Goal: Task Accomplishment & Management: Use online tool/utility

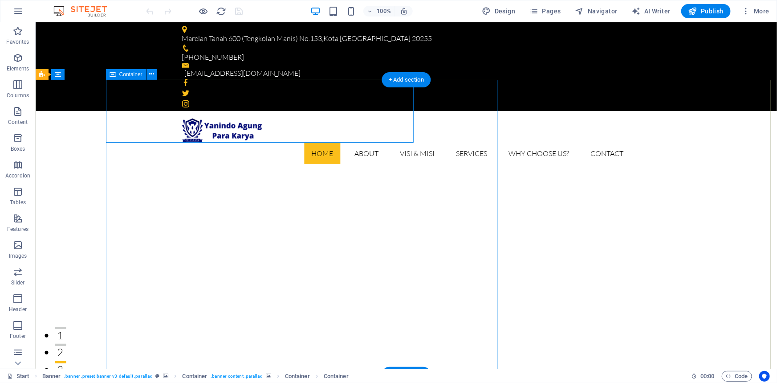
click at [167, 71] on icon at bounding box center [167, 74] width 5 height 9
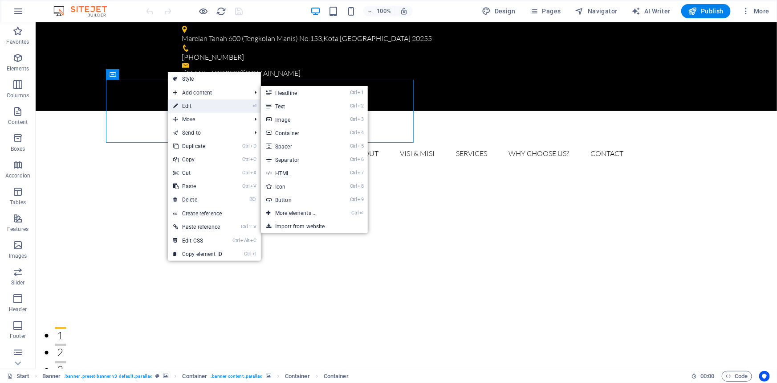
click at [195, 106] on link "⏎ Edit" at bounding box center [198, 105] width 60 height 13
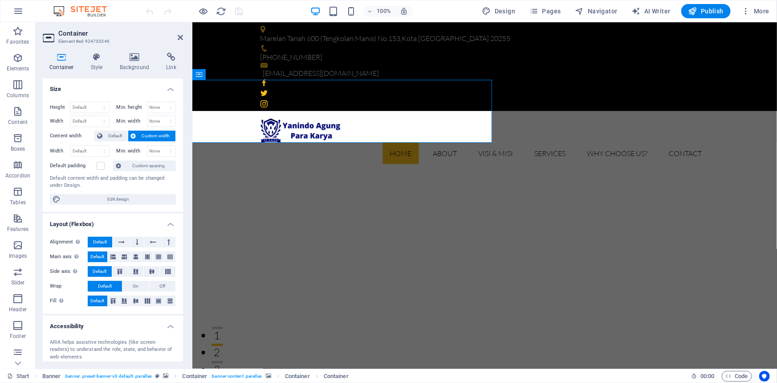
click at [164, 134] on span "Custom width" at bounding box center [156, 136] width 34 height 11
click at [107, 136] on span "Default" at bounding box center [115, 136] width 20 height 11
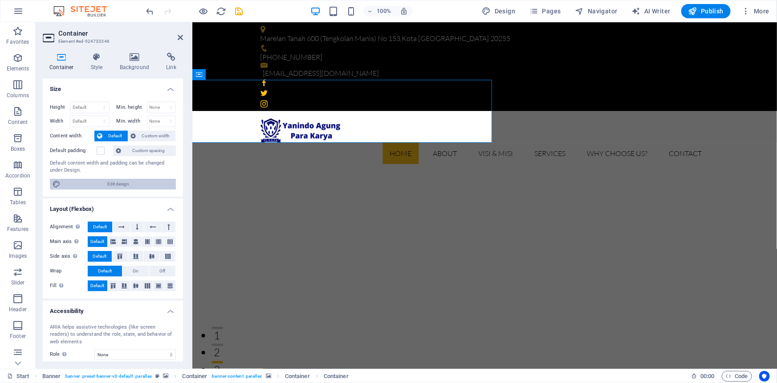
click at [116, 184] on span "Edit design" at bounding box center [118, 184] width 110 height 11
select select "rem"
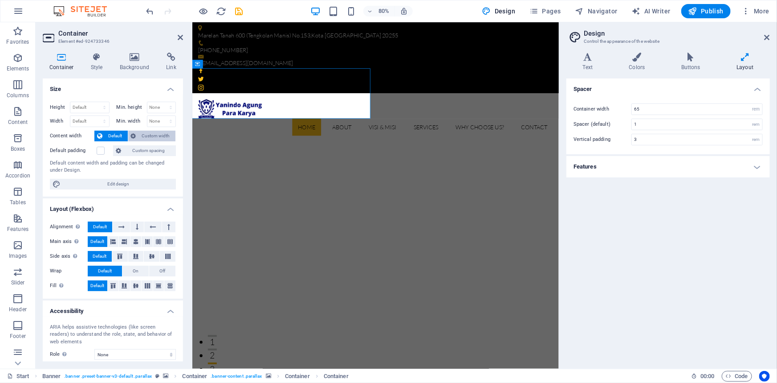
click at [158, 135] on span "Custom width" at bounding box center [156, 136] width 34 height 11
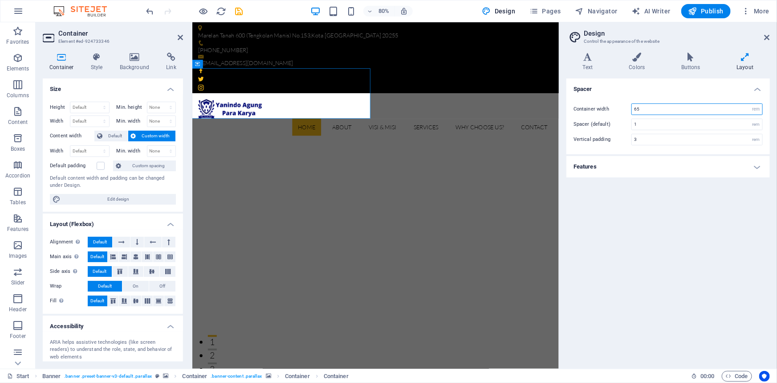
click at [675, 106] on input "65" at bounding box center [697, 109] width 131 height 11
click at [178, 38] on icon at bounding box center [180, 37] width 5 height 7
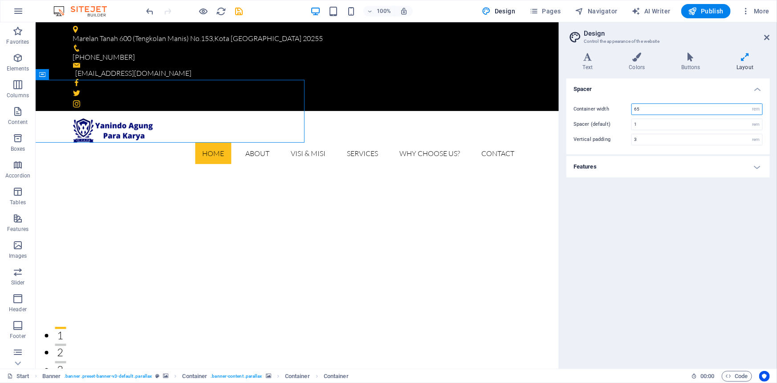
click at [646, 108] on input "65" at bounding box center [697, 109] width 131 height 11
drag, startPoint x: 648, startPoint y: 106, endPoint x: 627, endPoint y: 109, distance: 20.7
click at [627, 109] on div "Container width 65 rem px" at bounding box center [668, 109] width 189 height 12
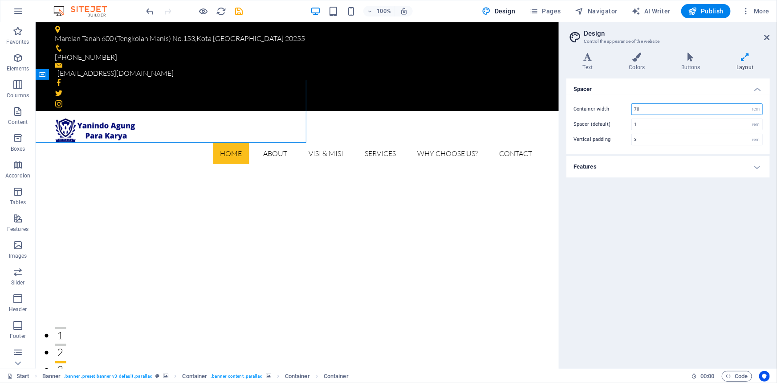
click at [642, 107] on input "70" at bounding box center [697, 109] width 131 height 11
type input "7"
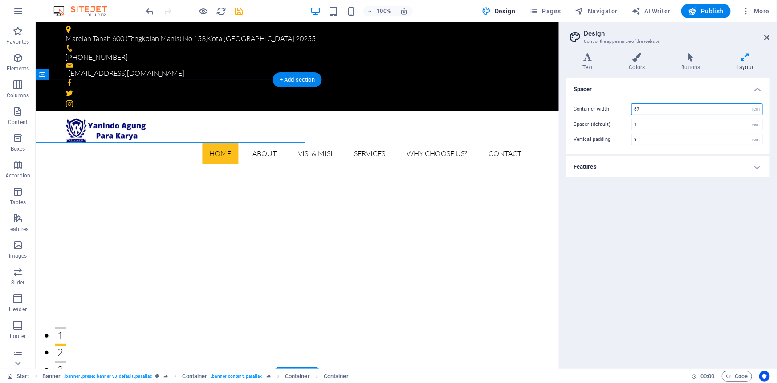
type input "67"
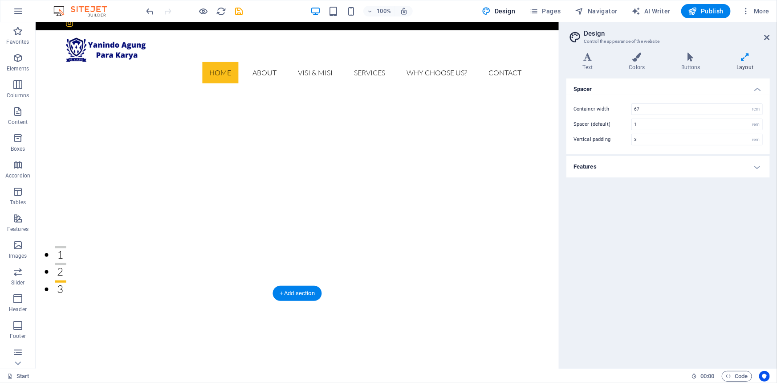
scroll to position [40, 0]
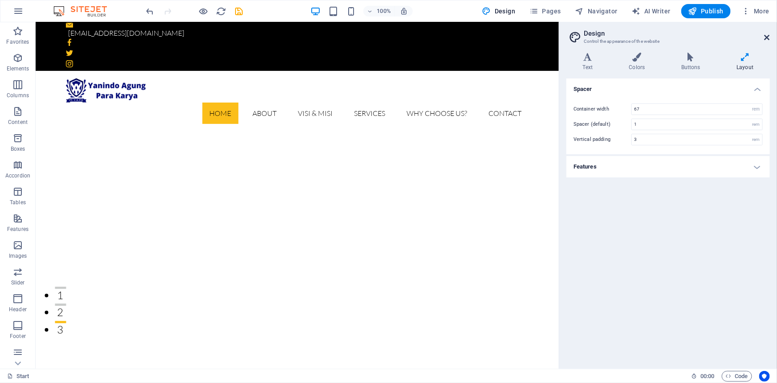
click at [767, 35] on icon at bounding box center [767, 37] width 5 height 7
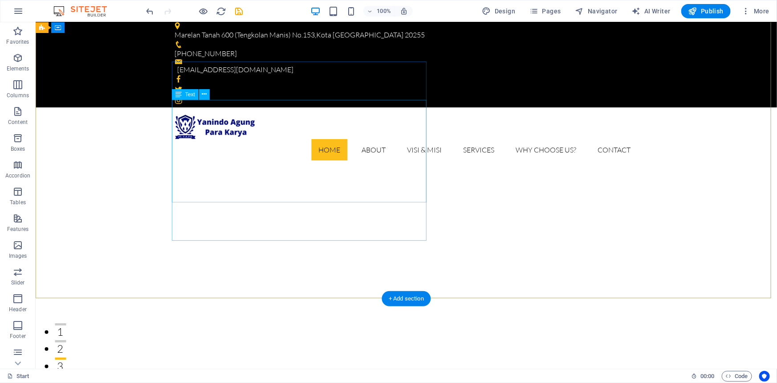
scroll to position [0, 0]
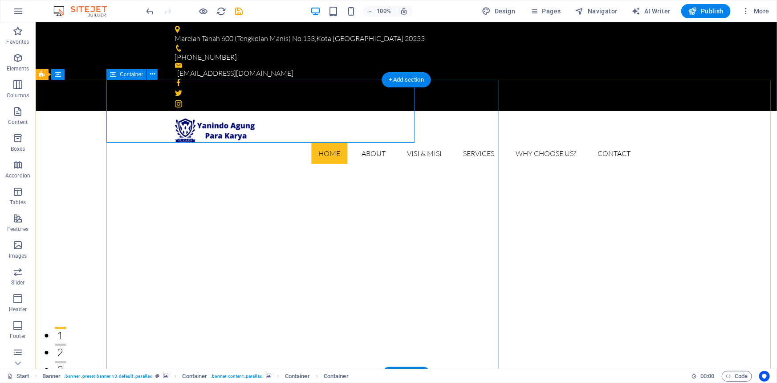
click at [167, 74] on icon at bounding box center [168, 74] width 5 height 9
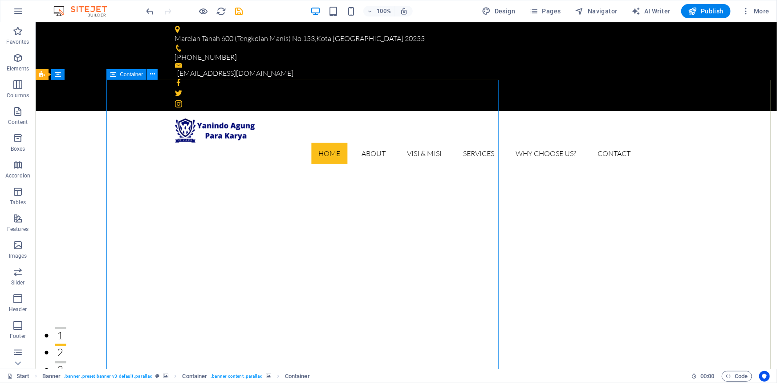
click at [155, 75] on icon at bounding box center [152, 74] width 5 height 9
click at [157, 74] on button at bounding box center [152, 74] width 11 height 11
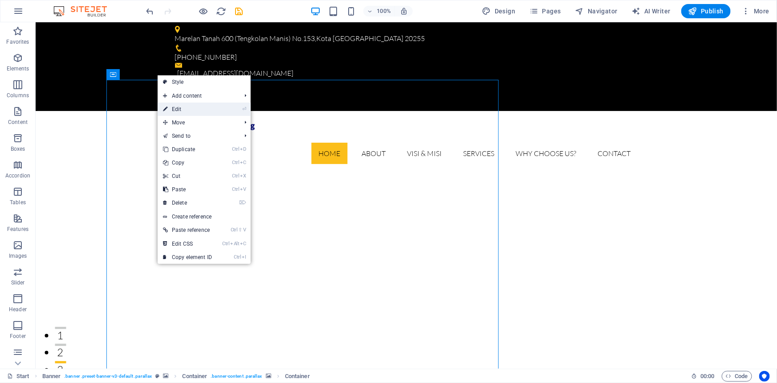
click at [187, 110] on link "⏎ Edit" at bounding box center [188, 108] width 60 height 13
select select "%"
select select "px"
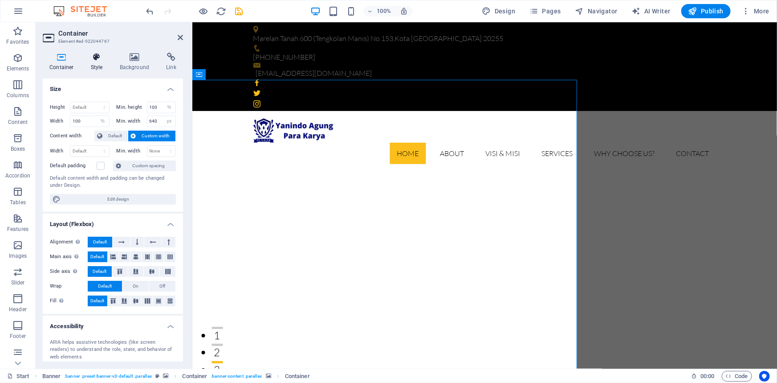
click at [96, 63] on h4 "Style" at bounding box center [98, 62] width 29 height 19
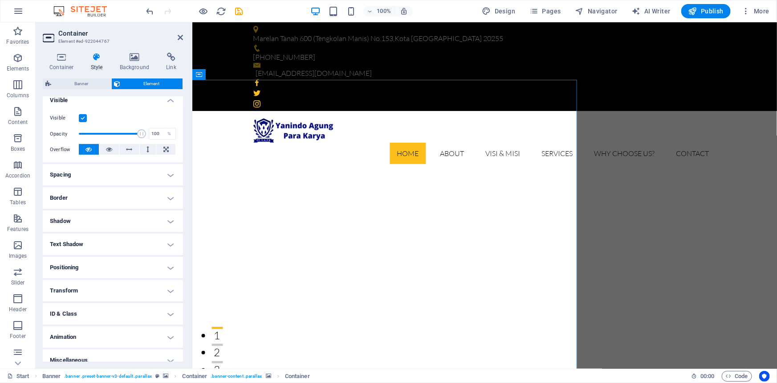
scroll to position [111, 0]
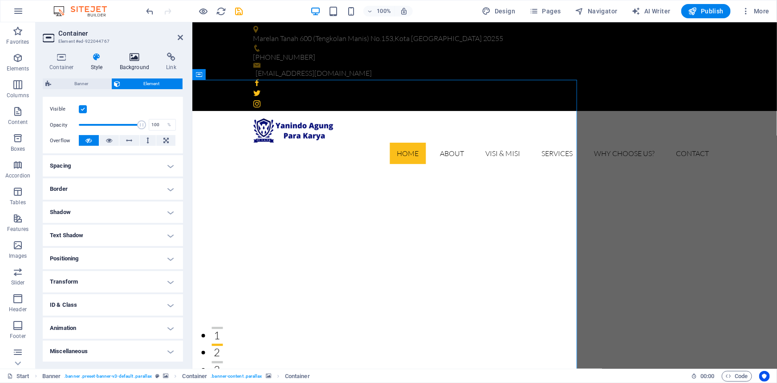
click at [129, 64] on h4 "Background" at bounding box center [136, 62] width 47 height 19
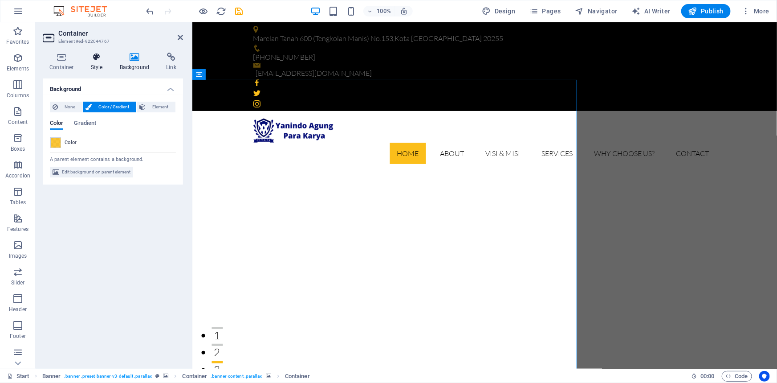
click at [100, 58] on icon at bounding box center [96, 57] width 25 height 9
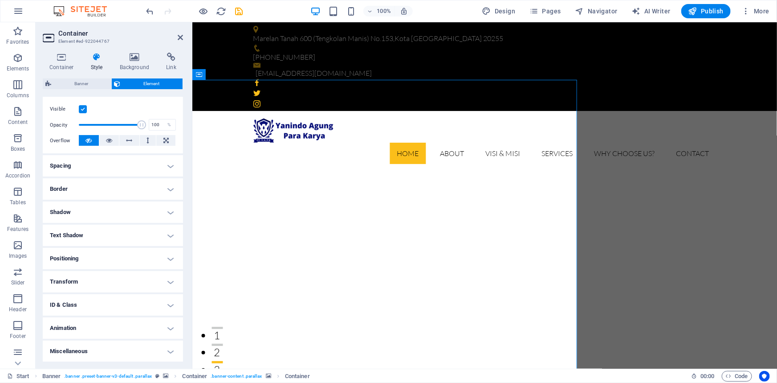
click at [169, 168] on h4 "Spacing" at bounding box center [113, 165] width 140 height 21
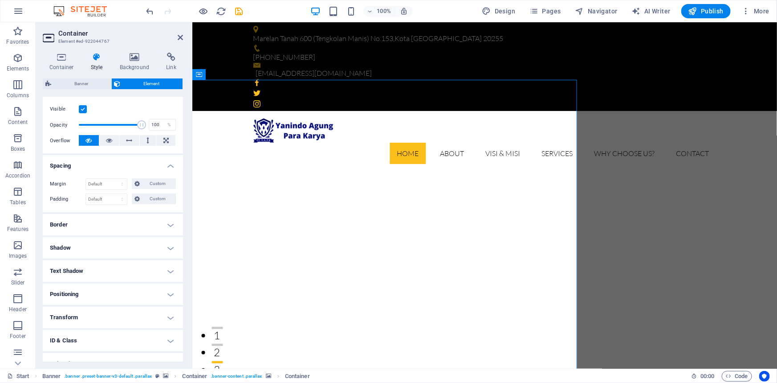
click at [166, 228] on h4 "Border" at bounding box center [113, 224] width 140 height 21
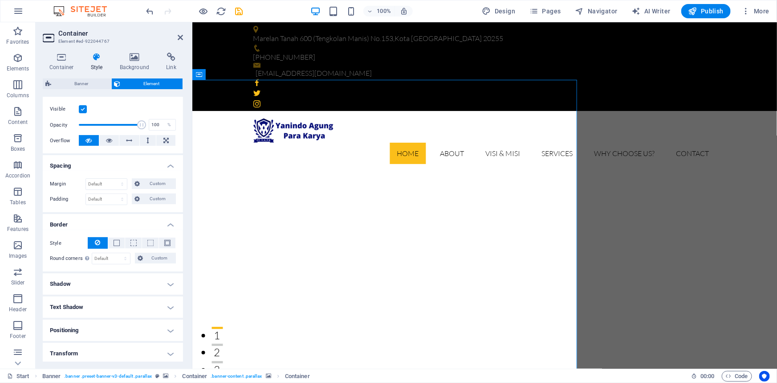
scroll to position [183, 0]
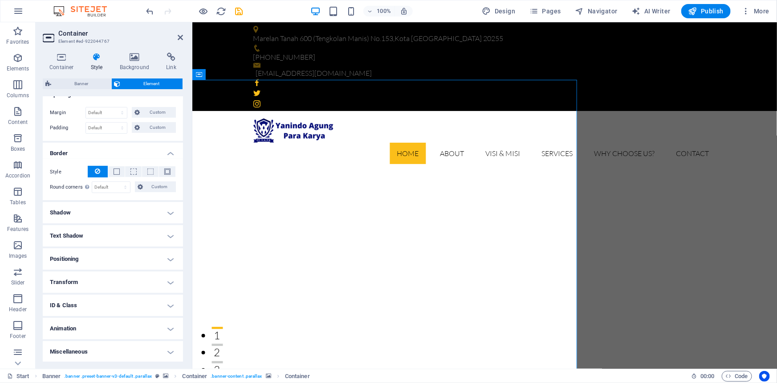
click at [169, 208] on h4 "Shadow" at bounding box center [113, 212] width 140 height 21
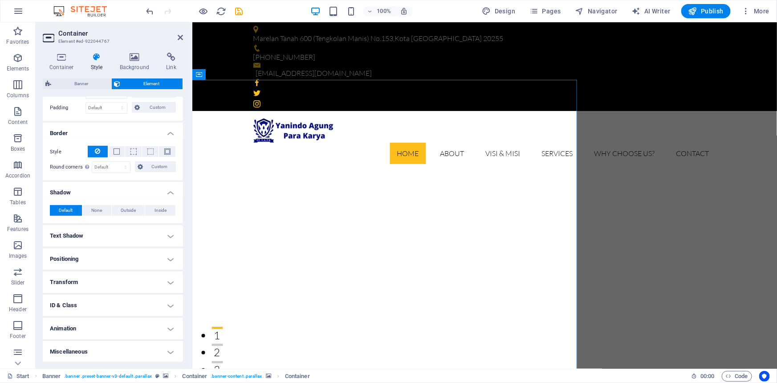
click at [171, 233] on h4 "Text Shadow" at bounding box center [113, 235] width 140 height 21
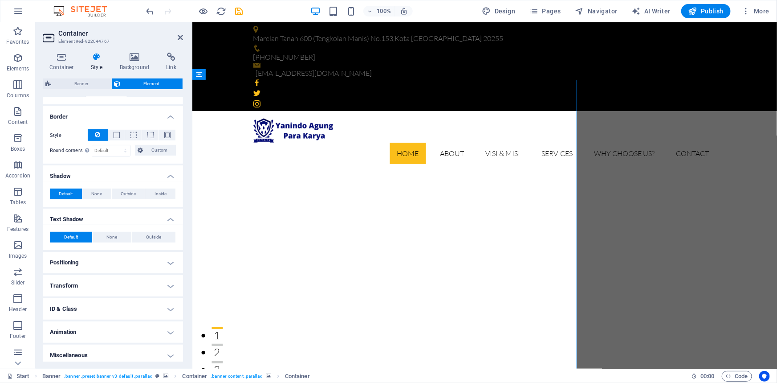
scroll to position [223, 0]
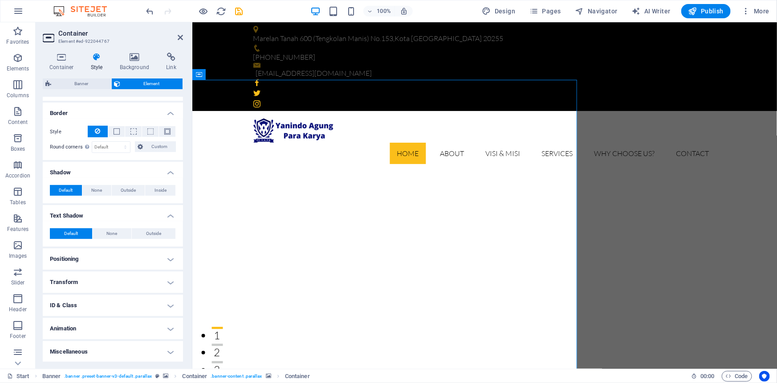
click at [168, 259] on h4 "Positioning" at bounding box center [113, 258] width 140 height 21
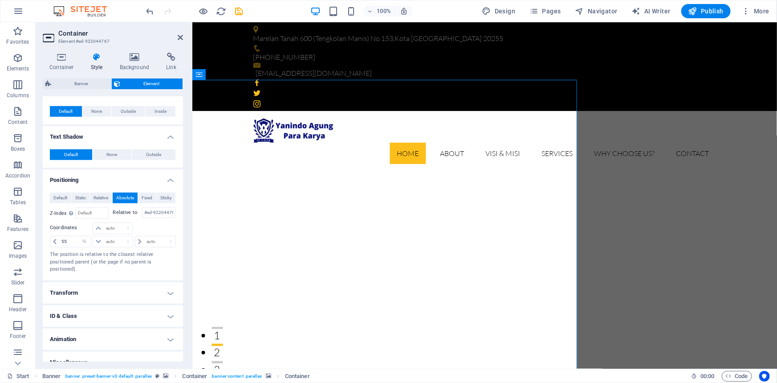
scroll to position [305, 0]
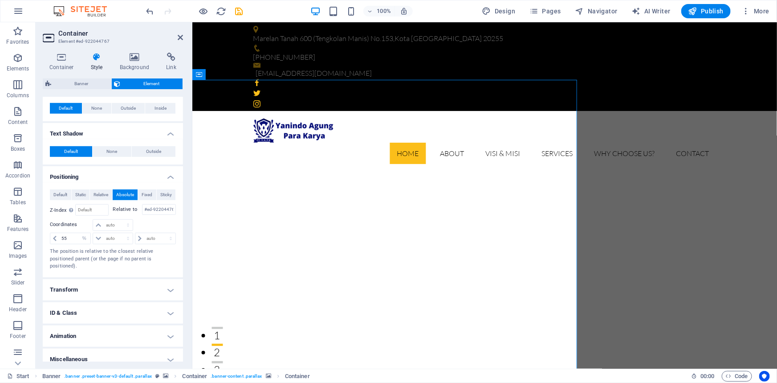
click at [168, 282] on h4 "Transform" at bounding box center [113, 289] width 140 height 21
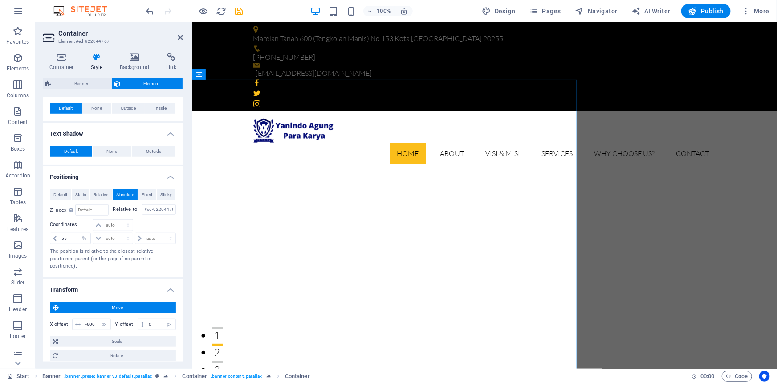
scroll to position [406, 0]
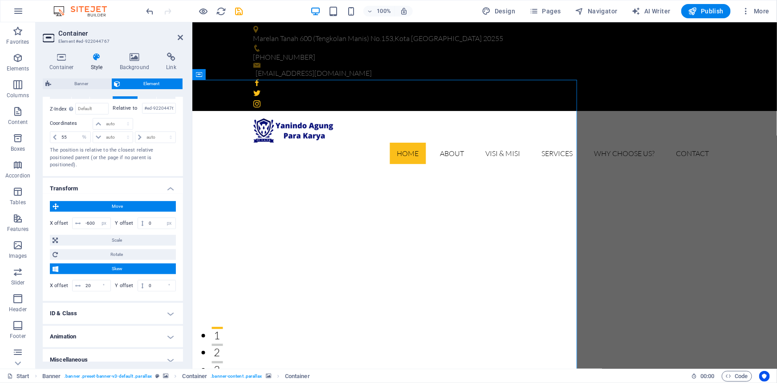
click at [168, 307] on h4 "ID & Class" at bounding box center [113, 313] width 140 height 21
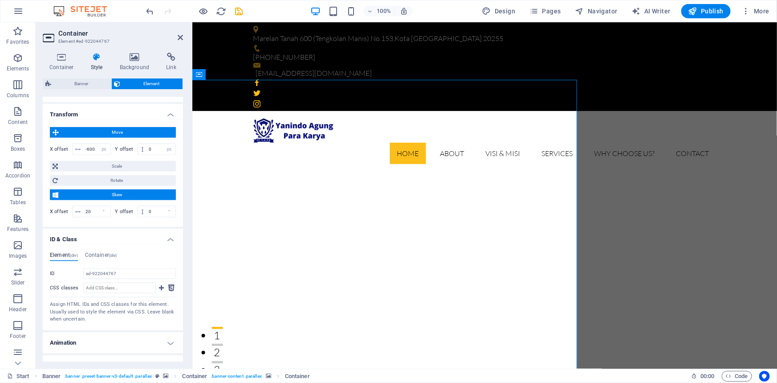
scroll to position [486, 0]
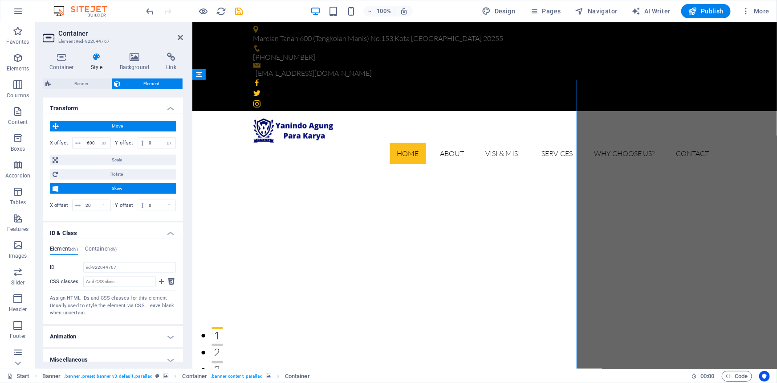
click at [169, 330] on h4 "Animation" at bounding box center [113, 336] width 140 height 21
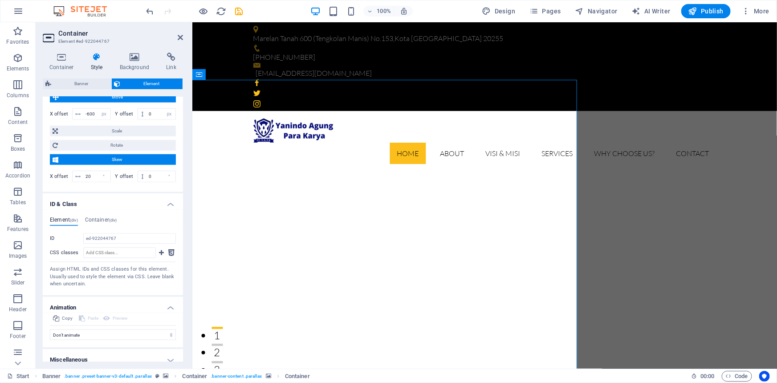
click at [167, 350] on h4 "Miscellaneous" at bounding box center [113, 359] width 140 height 21
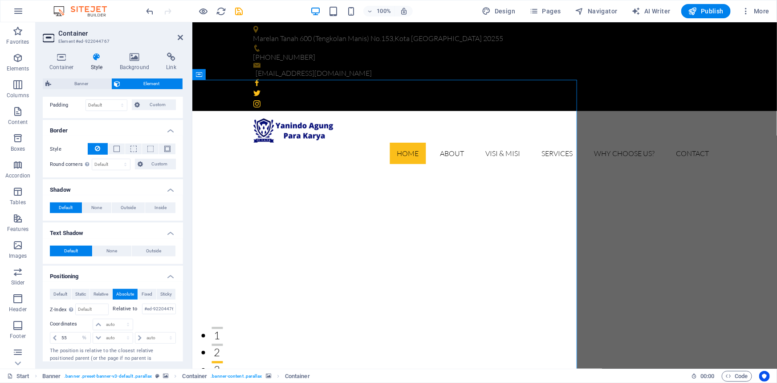
scroll to position [165, 0]
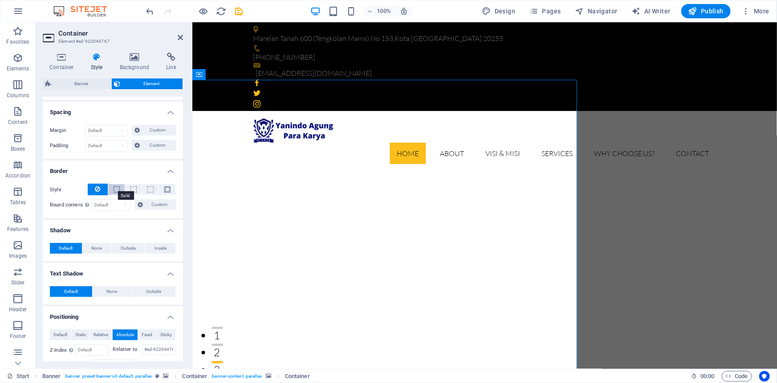
click at [115, 189] on span at bounding box center [117, 189] width 6 height 6
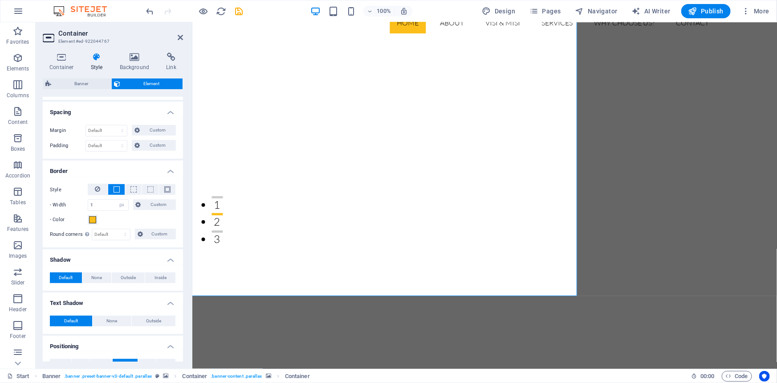
scroll to position [162, 0]
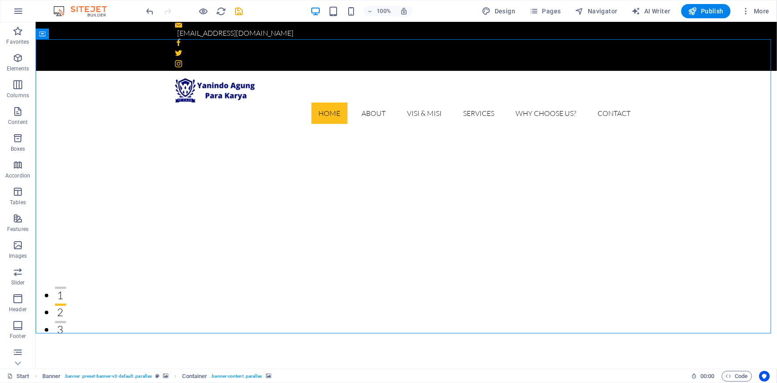
scroll to position [0, 0]
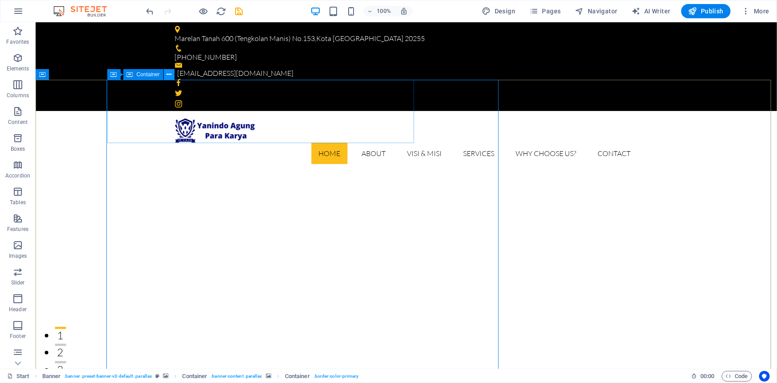
click at [167, 77] on icon at bounding box center [169, 74] width 5 height 9
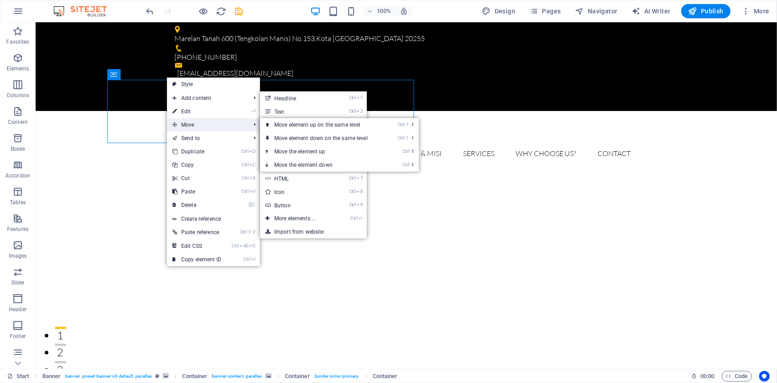
click at [186, 118] on span "Move" at bounding box center [207, 124] width 80 height 13
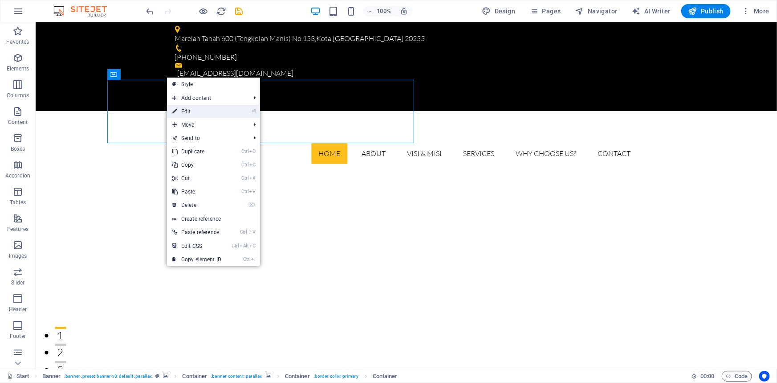
click at [187, 112] on link "⏎ Edit" at bounding box center [197, 111] width 60 height 13
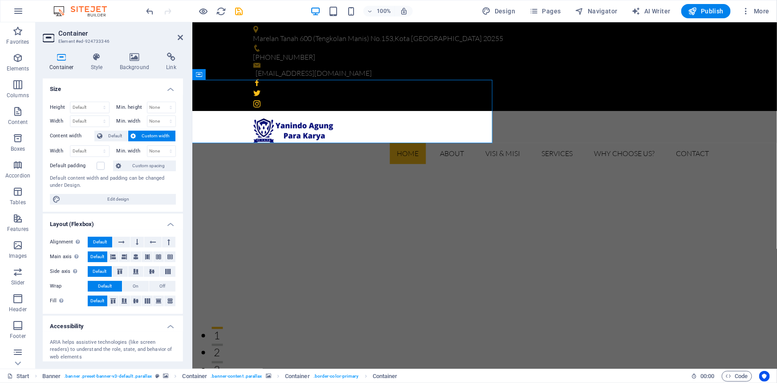
scroll to position [40, 0]
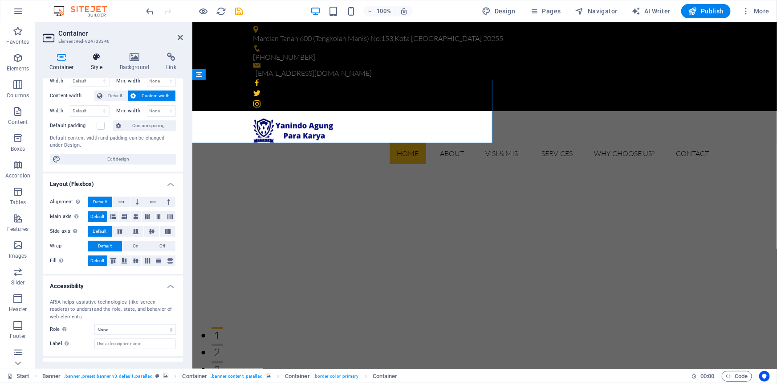
click at [98, 61] on h4 "Style" at bounding box center [98, 62] width 29 height 19
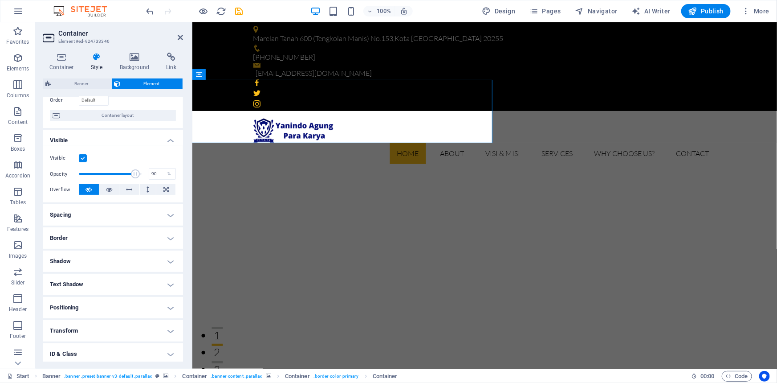
scroll to position [81, 0]
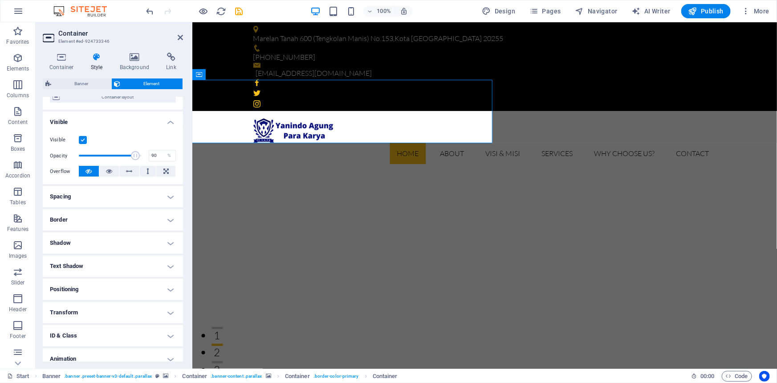
click at [90, 216] on h4 "Border" at bounding box center [113, 219] width 140 height 21
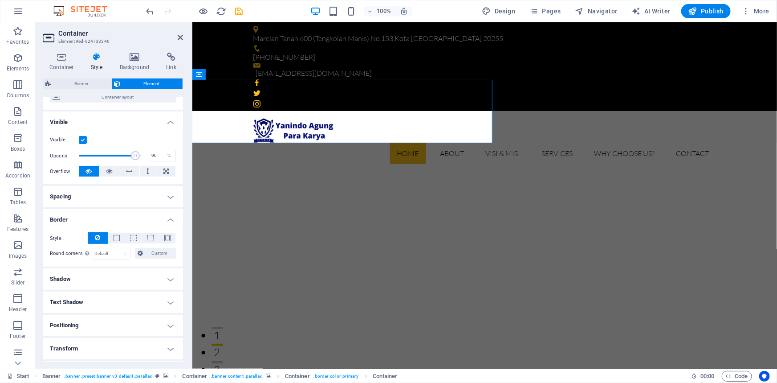
scroll to position [121, 0]
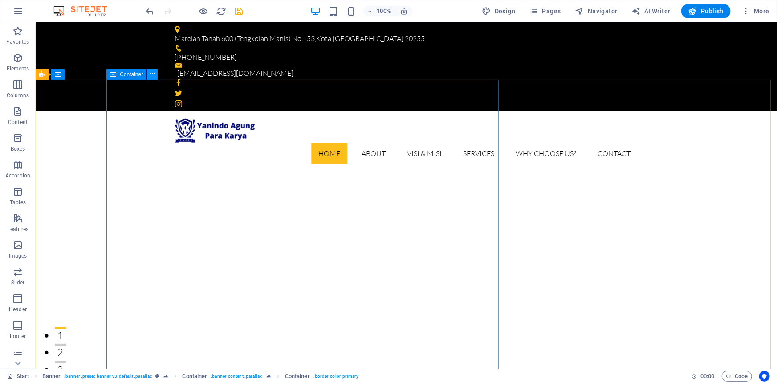
click at [151, 75] on icon at bounding box center [152, 74] width 5 height 9
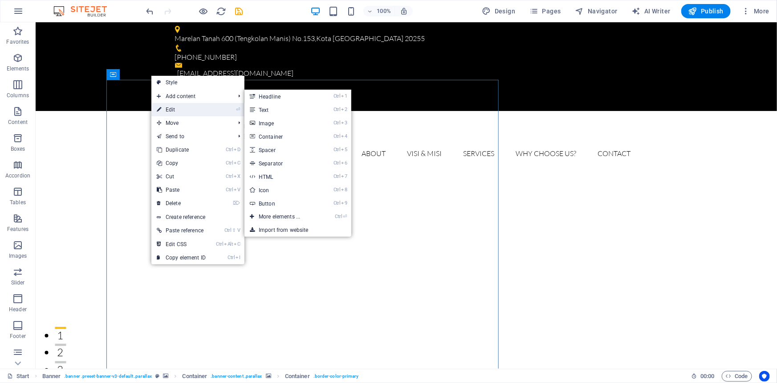
click at [165, 108] on link "⏎ Edit" at bounding box center [181, 109] width 60 height 13
select select "px"
select select "%"
select select "px"
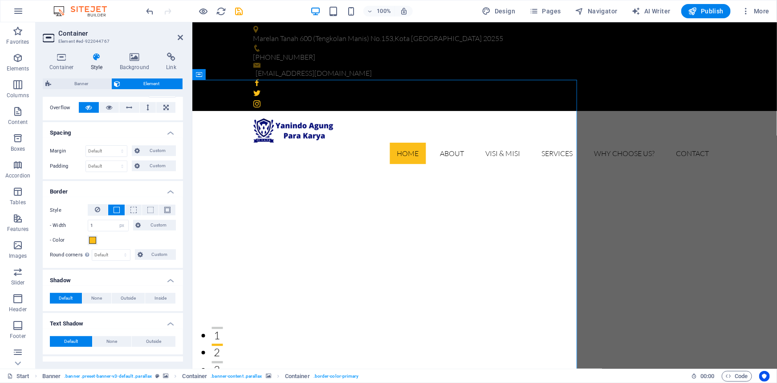
scroll to position [162, 0]
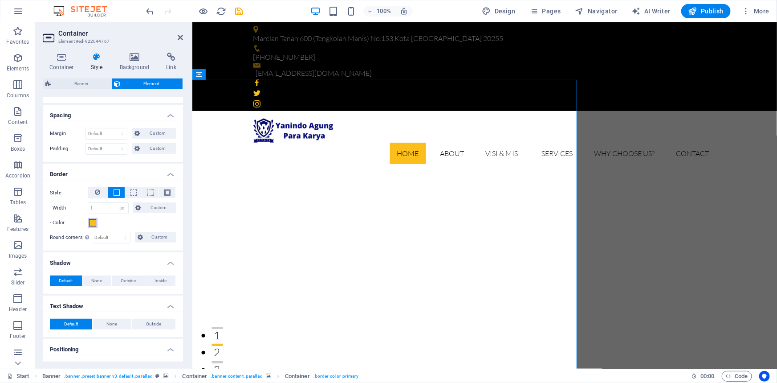
click at [90, 225] on span at bounding box center [92, 222] width 7 height 7
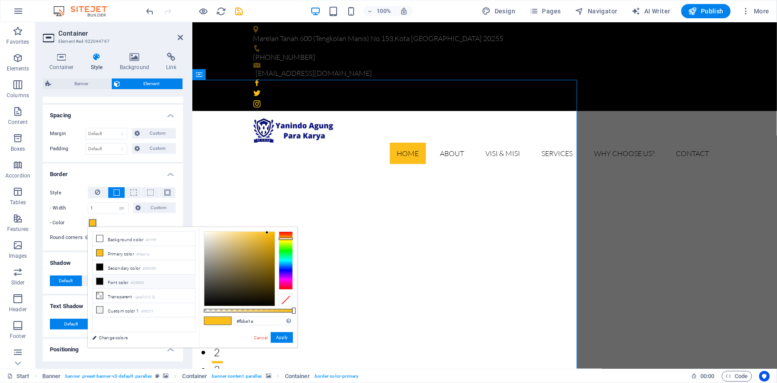
click at [98, 281] on icon at bounding box center [100, 281] width 6 height 6
type input "#000000"
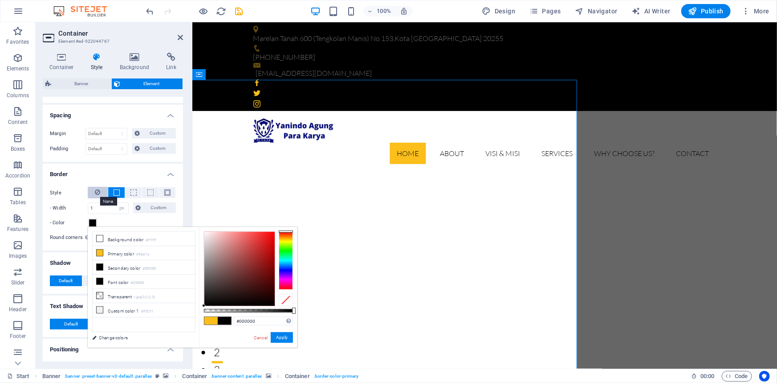
click at [95, 191] on icon at bounding box center [97, 192] width 5 height 11
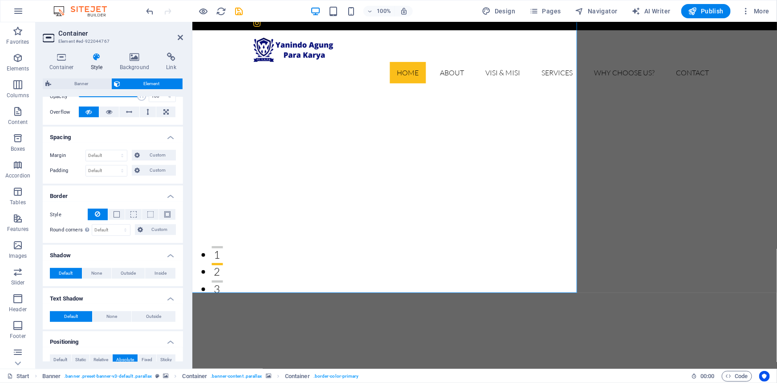
scroll to position [121, 0]
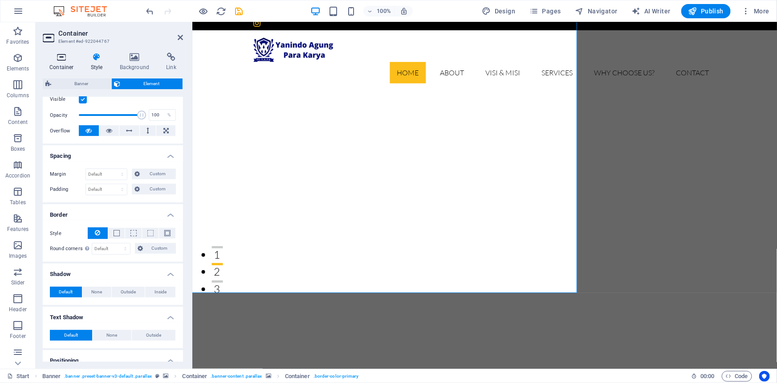
click at [61, 58] on icon at bounding box center [62, 57] width 38 height 9
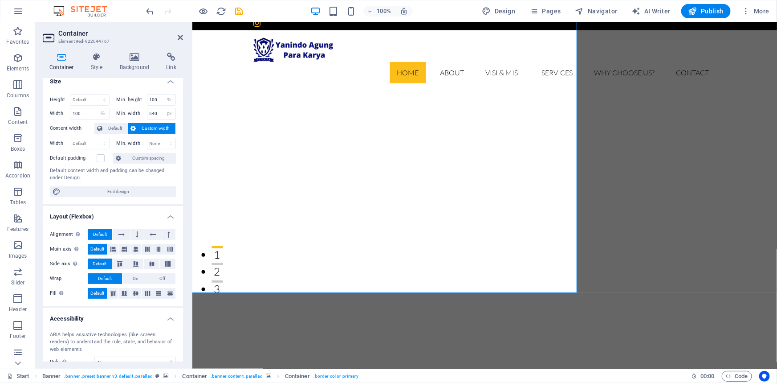
scroll to position [0, 0]
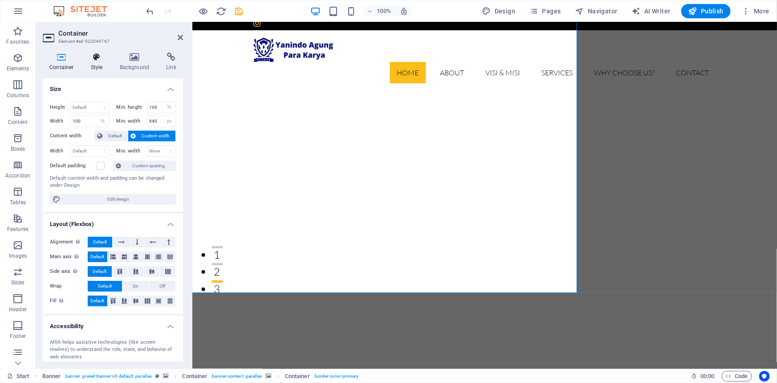
click at [102, 66] on h4 "Style" at bounding box center [98, 62] width 29 height 19
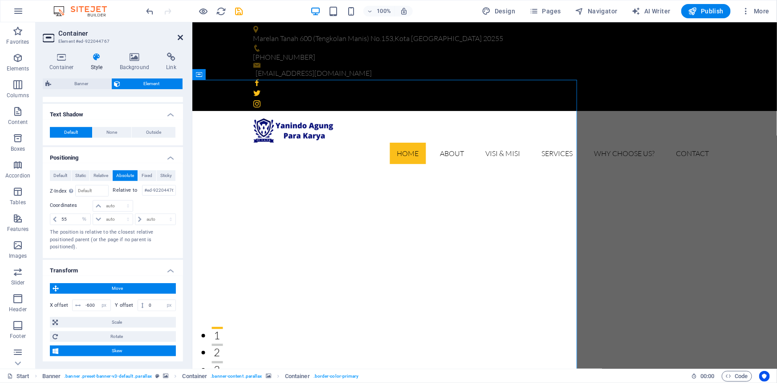
click at [179, 34] on icon at bounding box center [180, 37] width 5 height 7
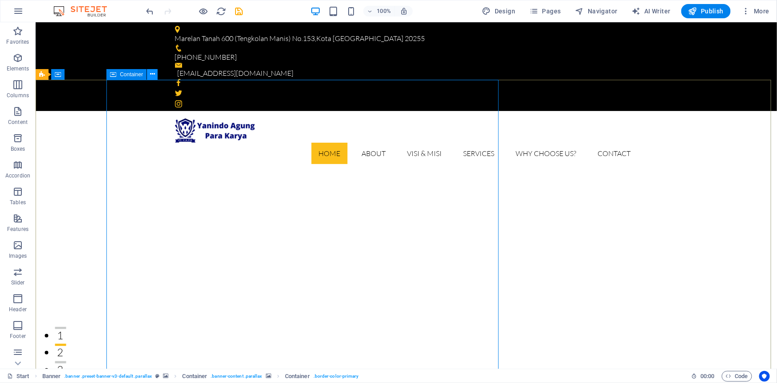
click at [151, 74] on icon at bounding box center [152, 74] width 5 height 9
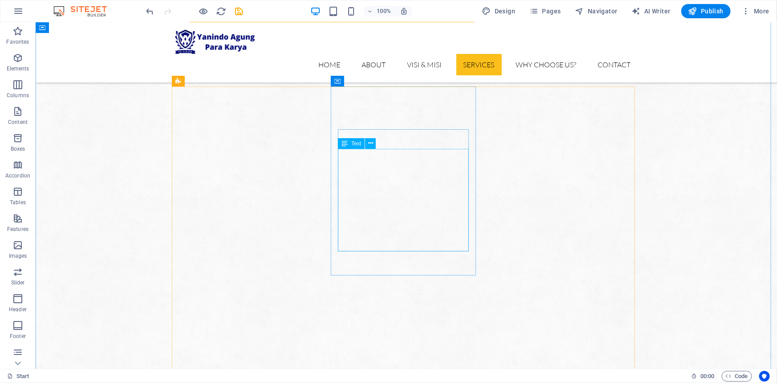
scroll to position [1012, 0]
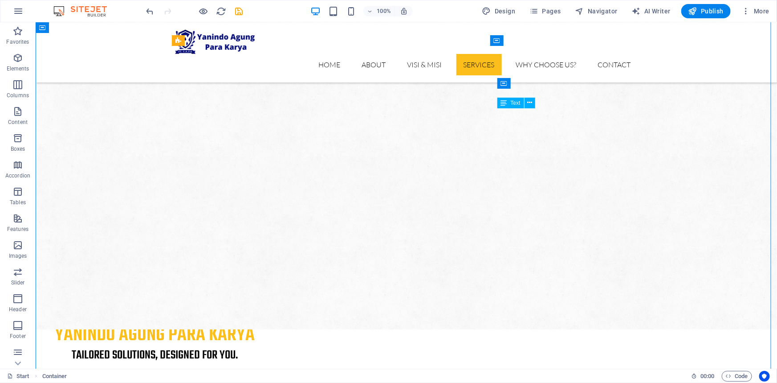
click at [532, 102] on icon at bounding box center [530, 102] width 5 height 9
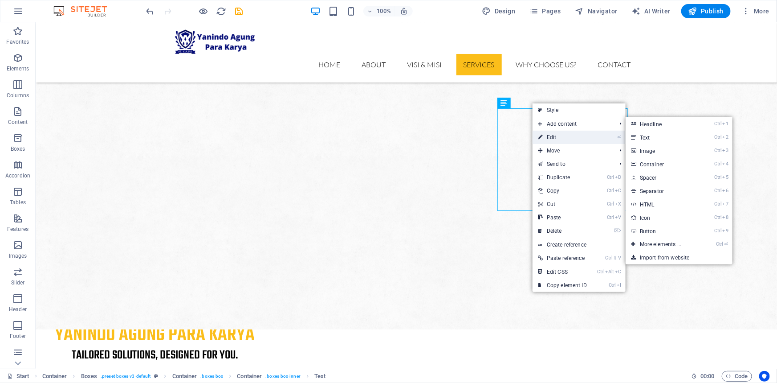
click at [557, 136] on link "⏎ Edit" at bounding box center [563, 137] width 60 height 13
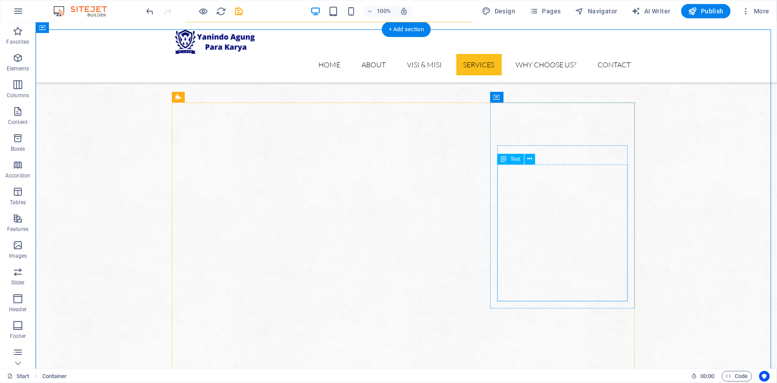
scroll to position [931, 0]
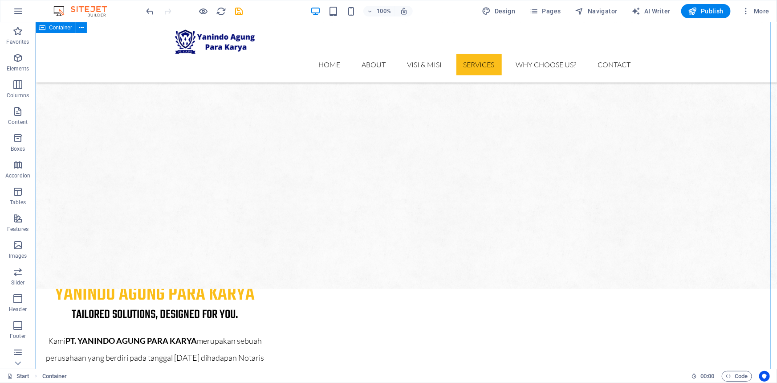
scroll to position [1093, 0]
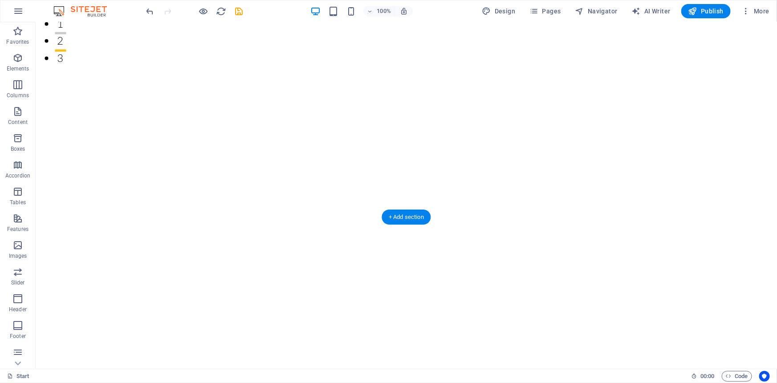
scroll to position [243, 0]
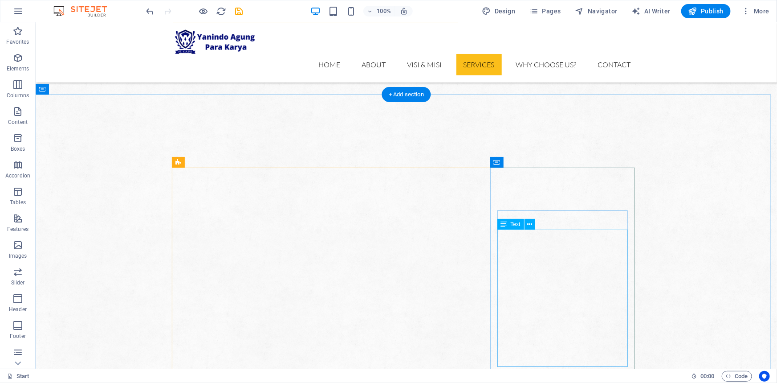
scroll to position [1053, 0]
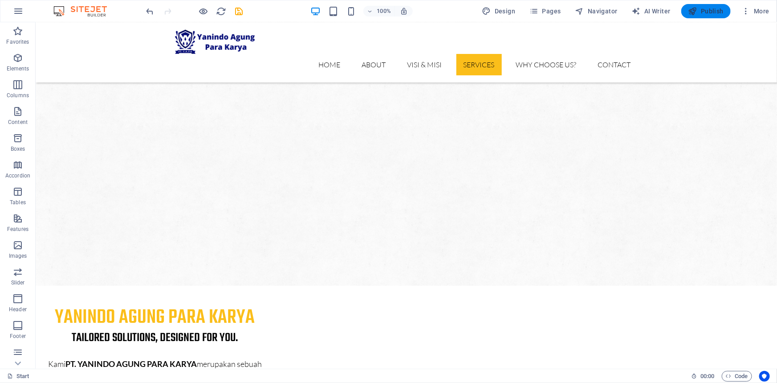
click at [712, 13] on span "Publish" at bounding box center [706, 11] width 35 height 9
checkbox input "false"
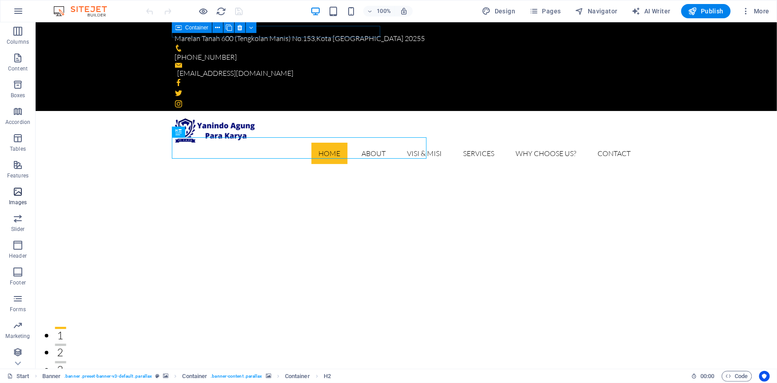
scroll to position [54, 0]
click at [19, 374] on link "Start" at bounding box center [18, 376] width 22 height 11
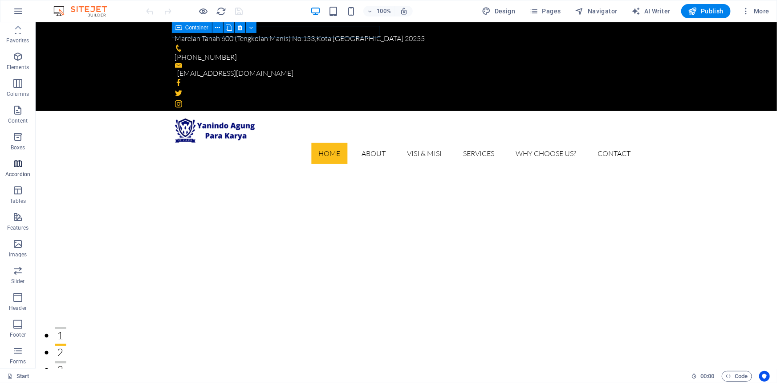
scroll to position [0, 0]
click at [18, 11] on icon "button" at bounding box center [18, 11] width 11 height 11
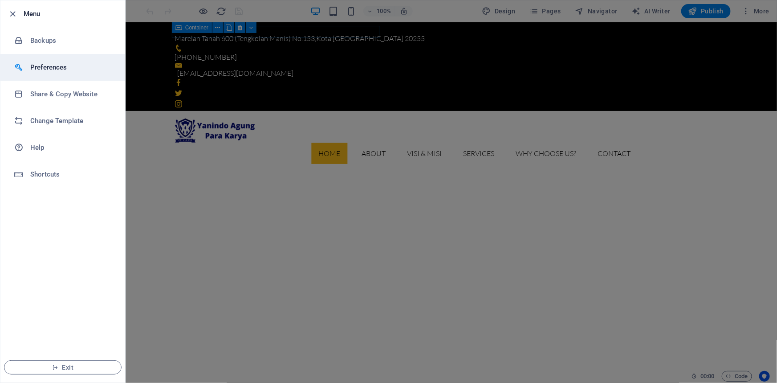
click at [51, 67] on h6 "Preferences" at bounding box center [71, 67] width 82 height 11
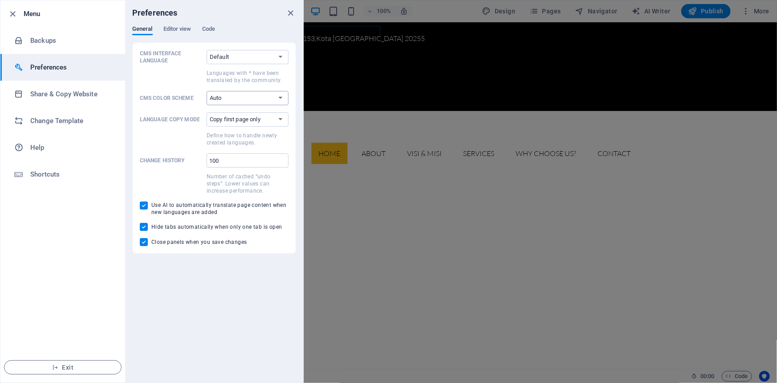
click at [278, 98] on select "Auto Dark Light" at bounding box center [248, 98] width 82 height 14
click at [207, 91] on select "Auto Dark Light" at bounding box center [248, 98] width 82 height 14
click at [280, 97] on select "Auto Dark Light" at bounding box center [248, 98] width 82 height 14
select select "auto"
click at [207, 91] on select "Auto Dark Light" at bounding box center [248, 98] width 82 height 14
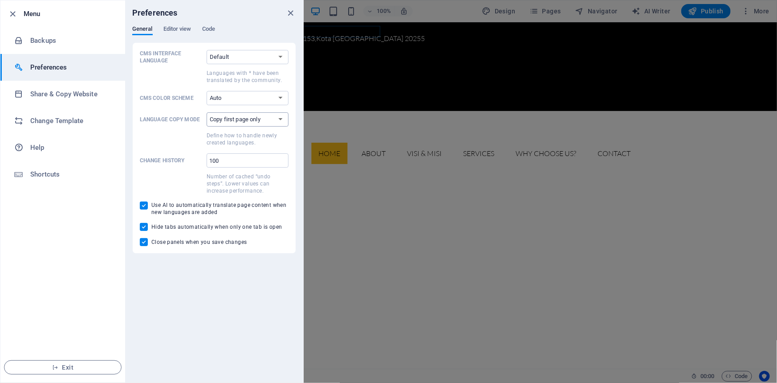
click at [283, 119] on select "Copy first page only Copy all pages" at bounding box center [248, 119] width 82 height 14
click at [282, 58] on select "Default Deutsch English Español Suomi* Français Magyar Italiano Nederlands Pols…" at bounding box center [248, 57] width 82 height 14
select select "en"
click at [207, 50] on select "Default Deutsch English Español Suomi* Français Magyar Italiano Nederlands Pols…" at bounding box center [248, 57] width 82 height 14
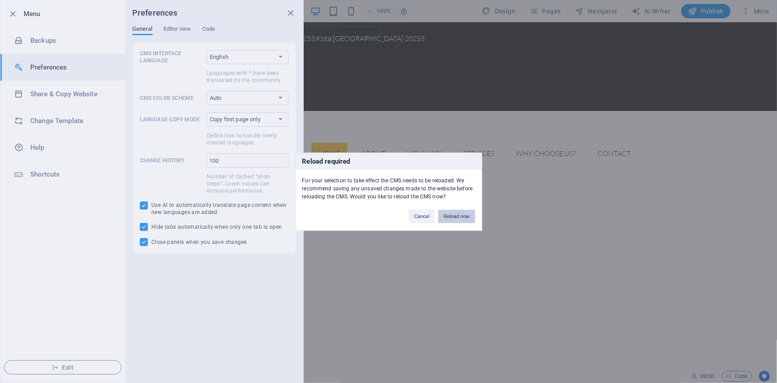
drag, startPoint x: 445, startPoint y: 217, endPoint x: 420, endPoint y: 217, distance: 25.0
click at [445, 217] on button "Reload now" at bounding box center [456, 215] width 37 height 13
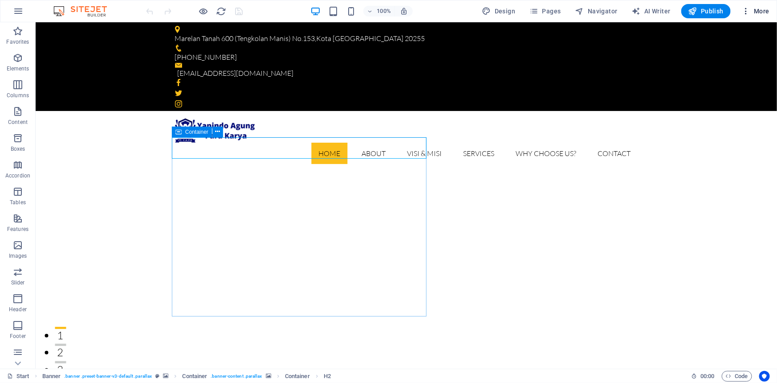
click at [762, 13] on span "More" at bounding box center [756, 11] width 28 height 9
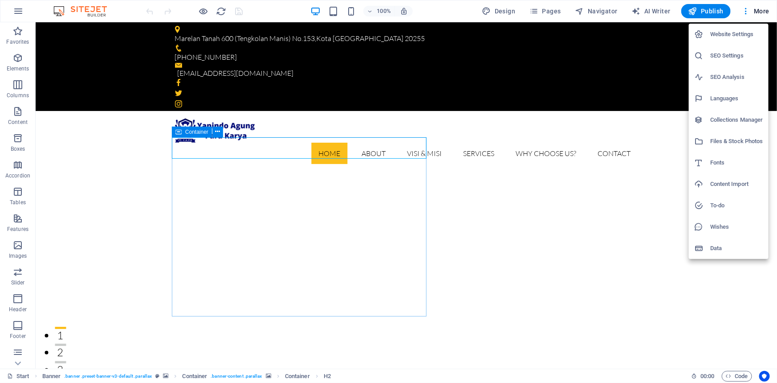
click at [732, 141] on h6 "Files & Stock Photos" at bounding box center [737, 141] width 53 height 11
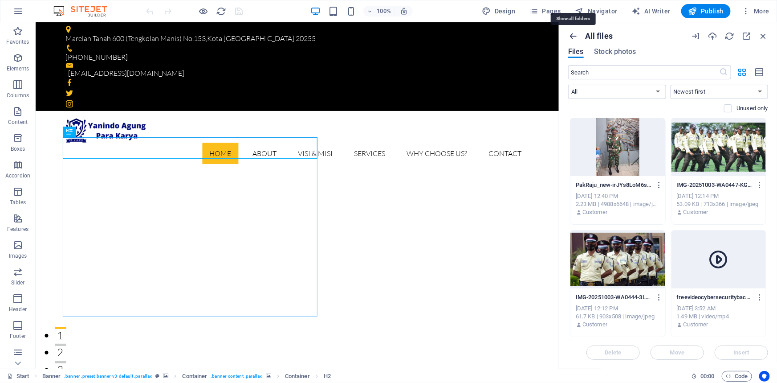
click at [572, 39] on icon "button" at bounding box center [574, 36] width 10 height 10
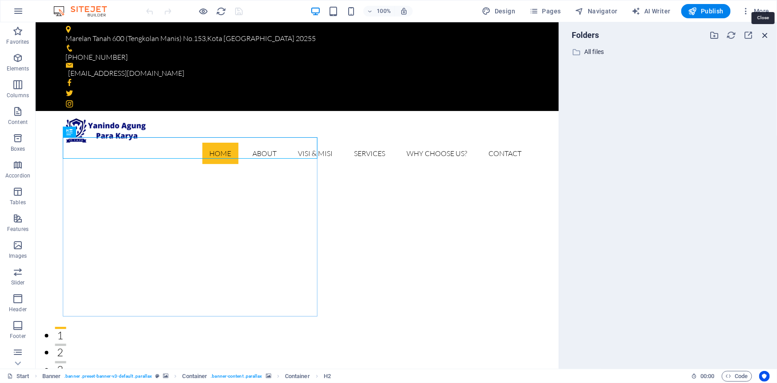
click at [761, 36] on icon "button" at bounding box center [766, 35] width 10 height 10
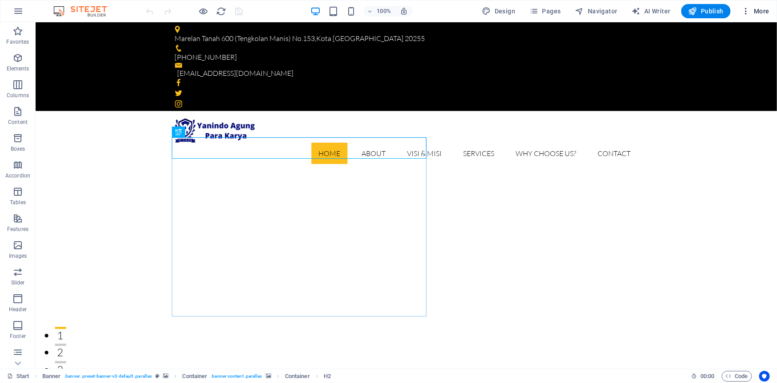
click at [757, 12] on span "More" at bounding box center [756, 11] width 28 height 9
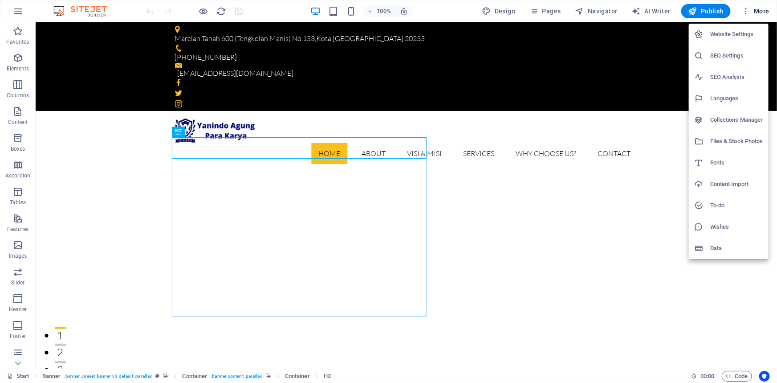
click at [60, 12] on div at bounding box center [388, 191] width 777 height 383
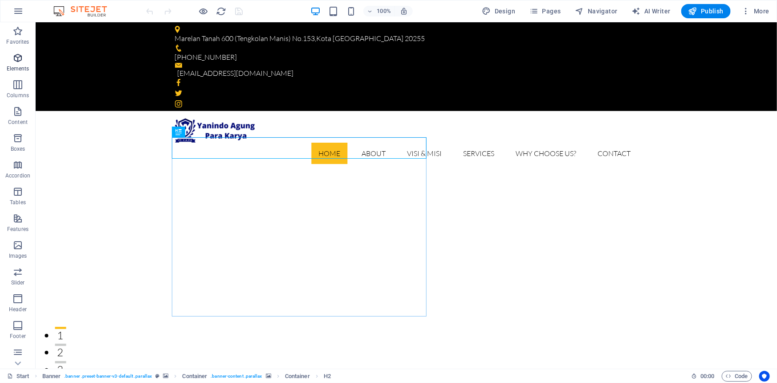
click at [13, 61] on icon "button" at bounding box center [17, 58] width 11 height 11
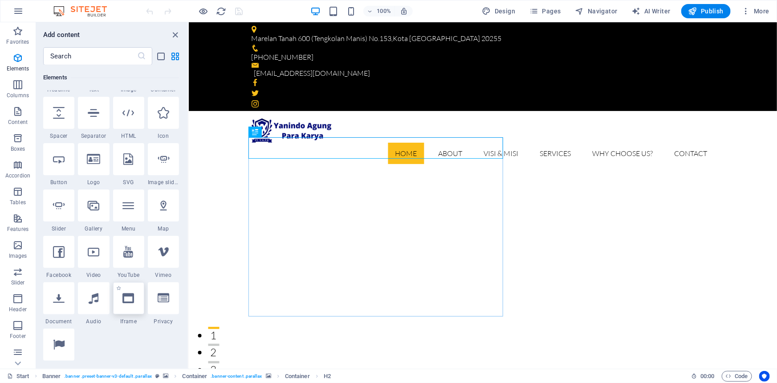
scroll to position [94, 0]
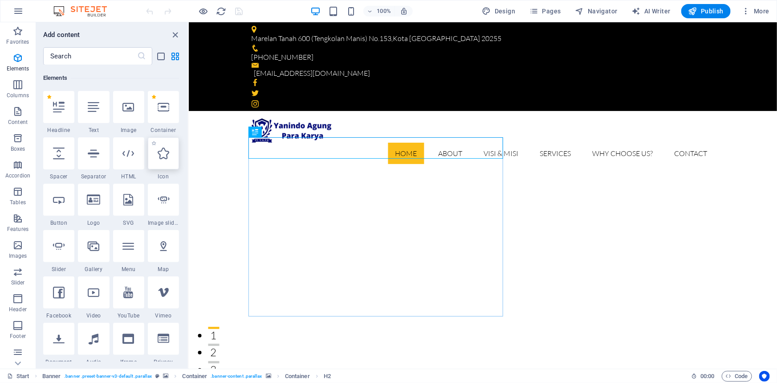
click at [164, 157] on icon at bounding box center [164, 153] width 12 height 12
select select "xMidYMid"
select select "px"
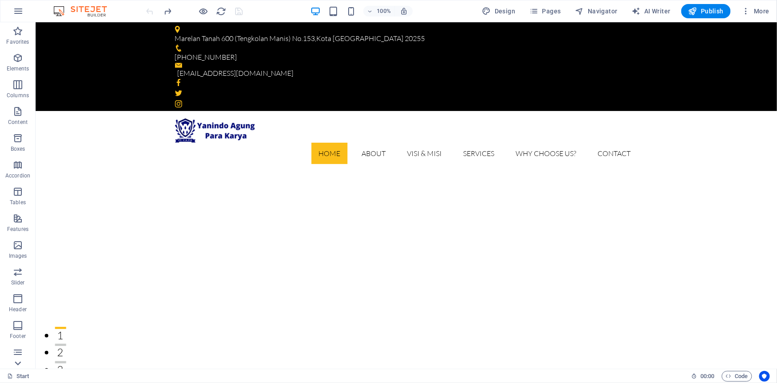
click at [16, 363] on icon at bounding box center [18, 363] width 12 height 12
click at [19, 196] on icon "button" at bounding box center [17, 190] width 11 height 11
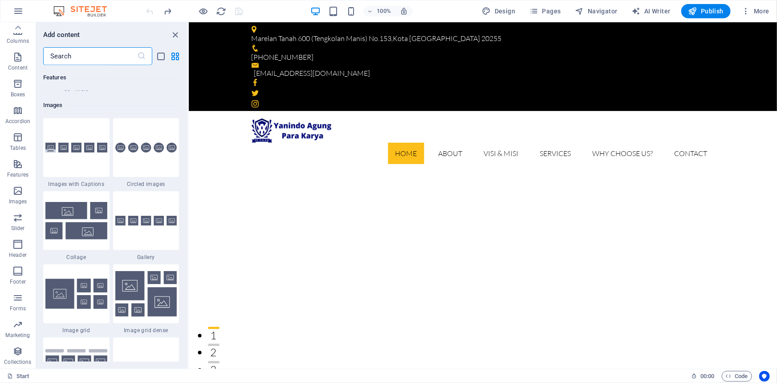
scroll to position [4517, 0]
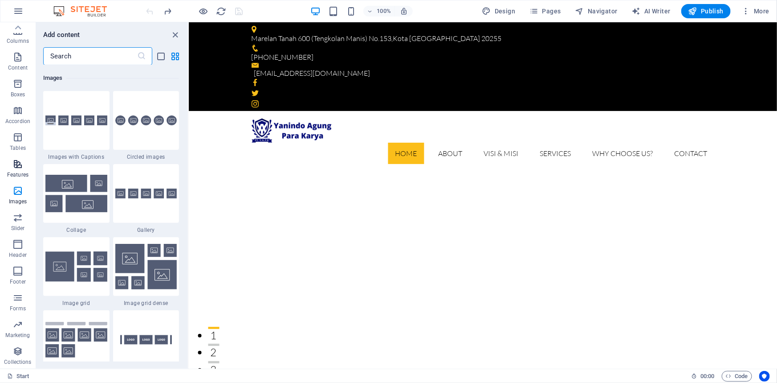
click at [14, 160] on icon "button" at bounding box center [17, 164] width 11 height 11
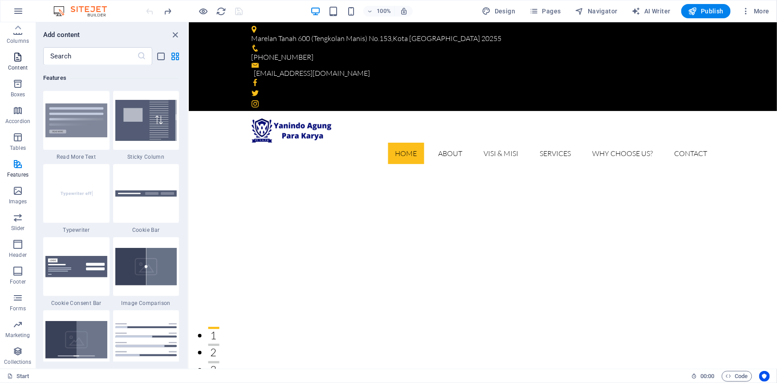
scroll to position [0, 0]
click at [20, 87] on icon "button" at bounding box center [17, 84] width 11 height 11
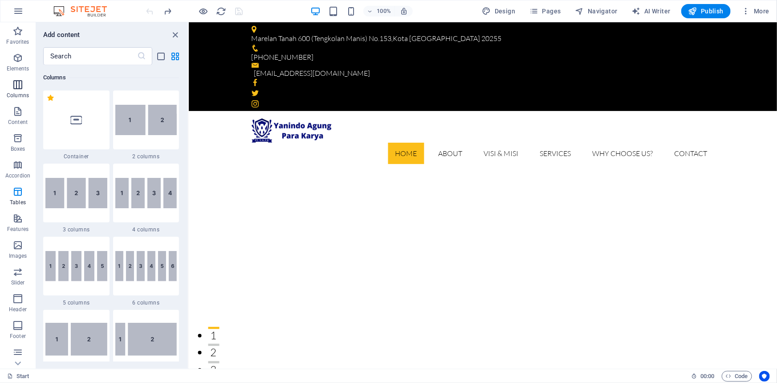
scroll to position [441, 0]
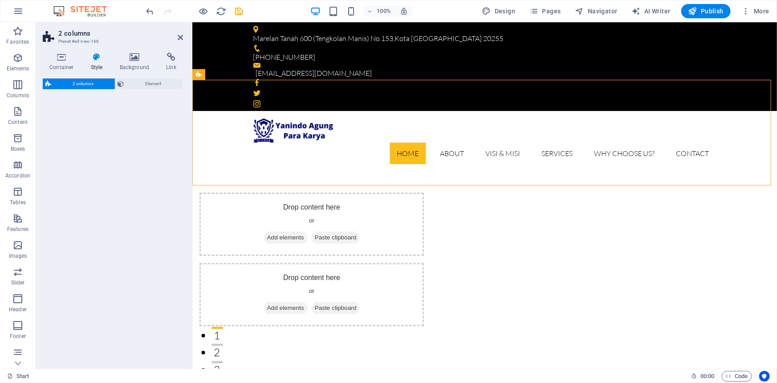
select select "rem"
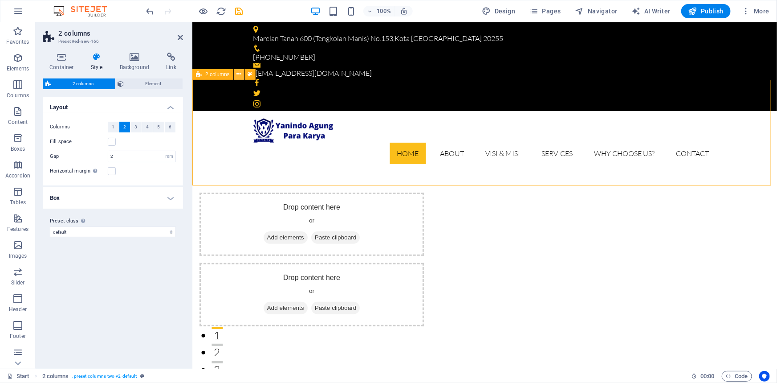
click at [241, 75] on button at bounding box center [239, 74] width 11 height 11
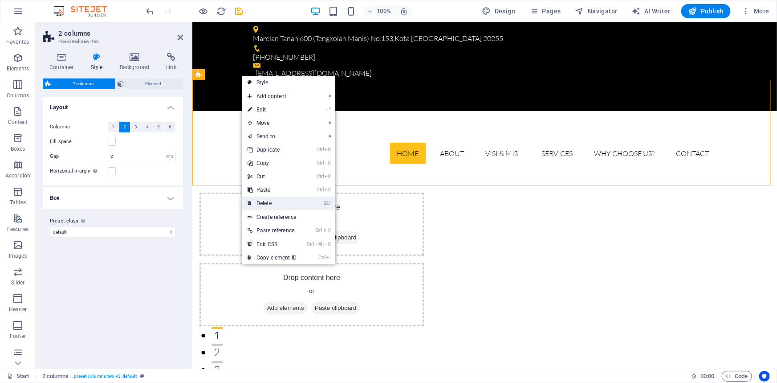
click at [266, 200] on link "⌦ Delete" at bounding box center [272, 202] width 60 height 13
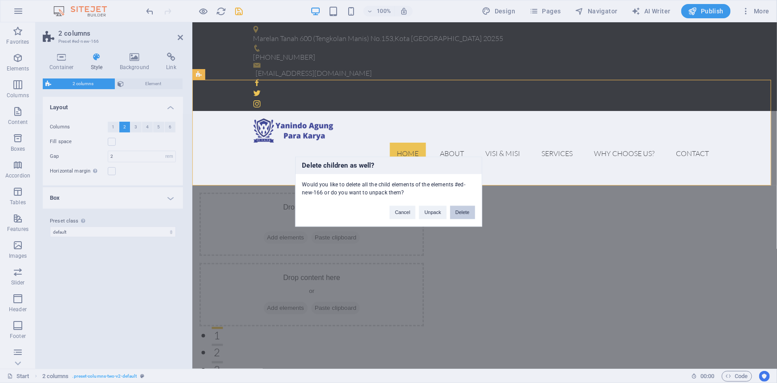
click at [455, 213] on button "Delete" at bounding box center [462, 211] width 25 height 13
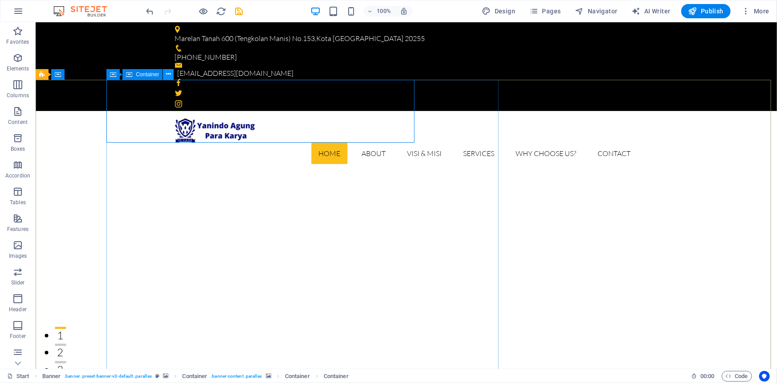
click at [165, 76] on button at bounding box center [168, 74] width 11 height 11
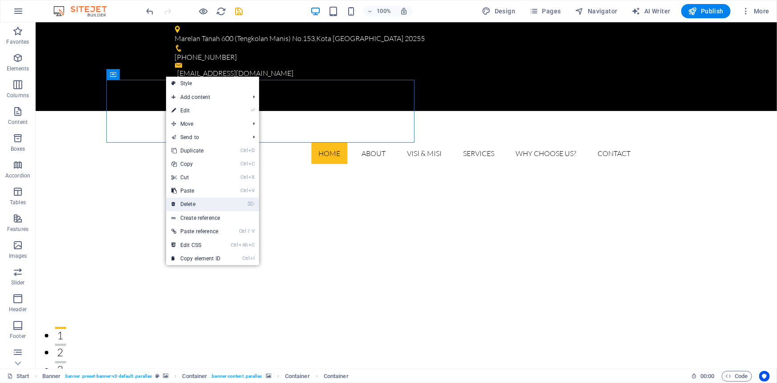
click at [178, 203] on link "⌦ Delete" at bounding box center [196, 203] width 60 height 13
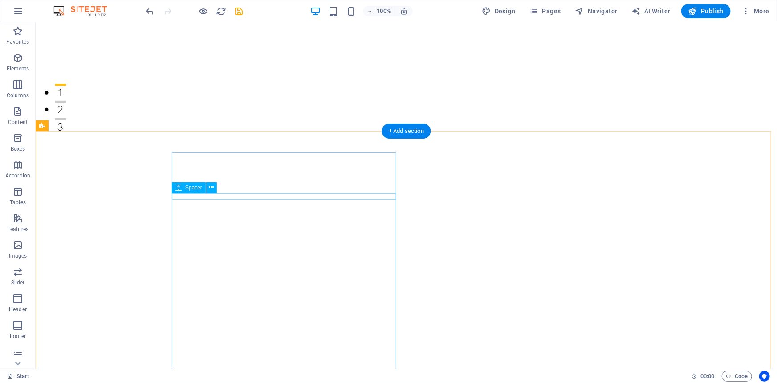
scroll to position [40, 0]
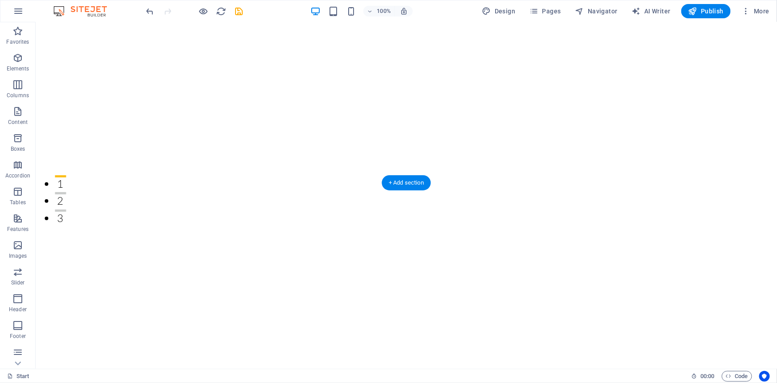
scroll to position [0, 0]
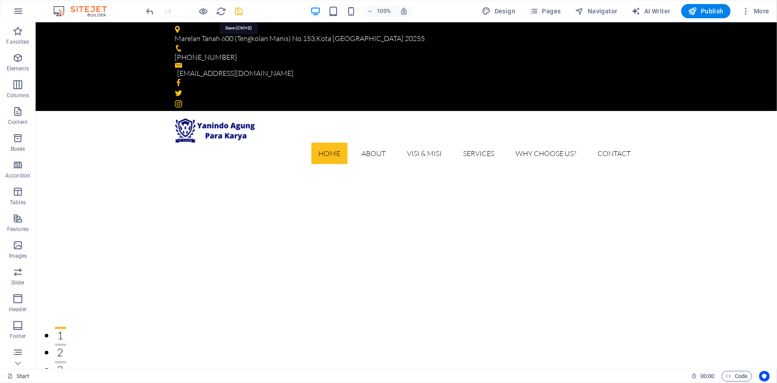
click at [237, 11] on icon "save" at bounding box center [239, 11] width 10 height 10
checkbox input "false"
click at [408, 11] on icon "button" at bounding box center [404, 11] width 8 height 8
click at [756, 13] on span "More" at bounding box center [756, 11] width 28 height 9
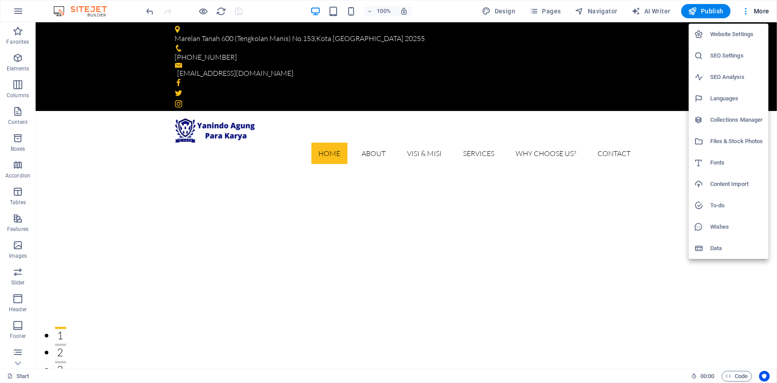
click at [741, 33] on h6 "Website Settings" at bounding box center [737, 34] width 53 height 11
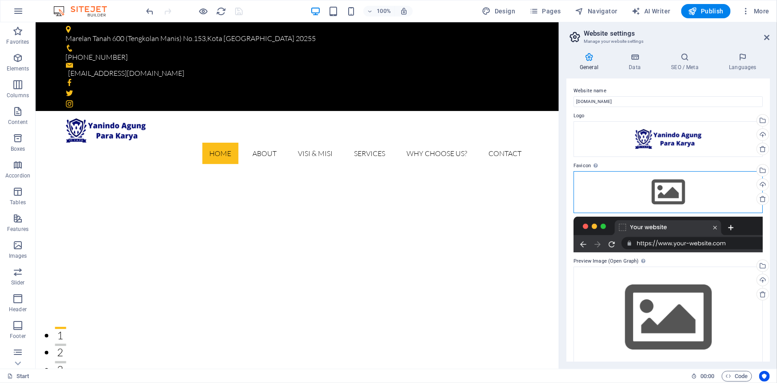
click at [694, 195] on div "Drag files here, click to choose files or select files from Files or our free s…" at bounding box center [668, 192] width 189 height 42
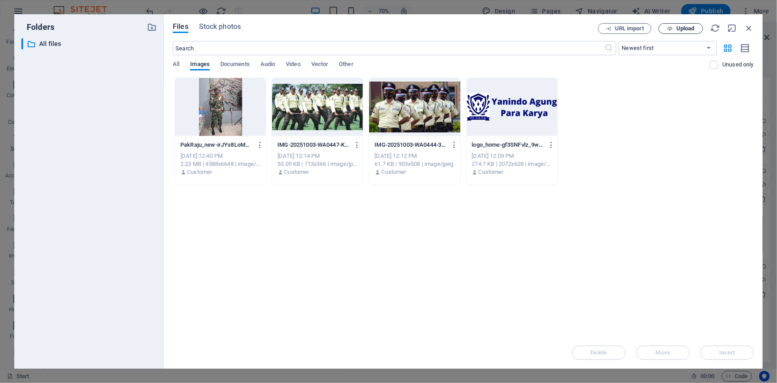
click at [675, 30] on span "Upload" at bounding box center [681, 29] width 37 height 6
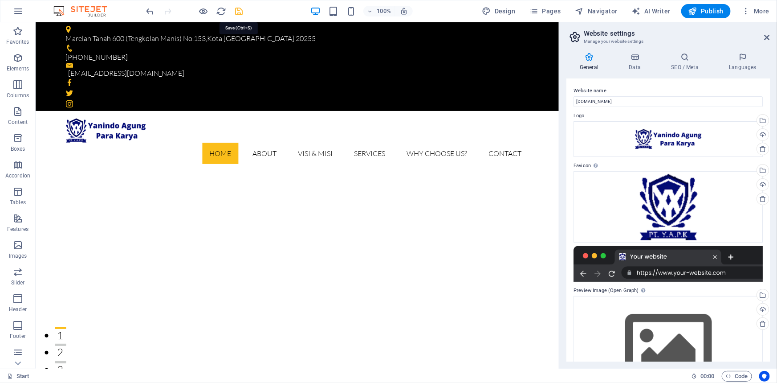
click at [238, 14] on icon "save" at bounding box center [239, 11] width 10 height 10
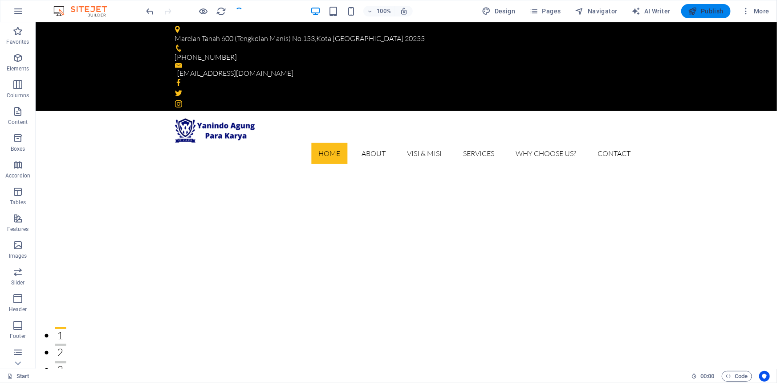
click at [700, 12] on span "Publish" at bounding box center [706, 11] width 35 height 9
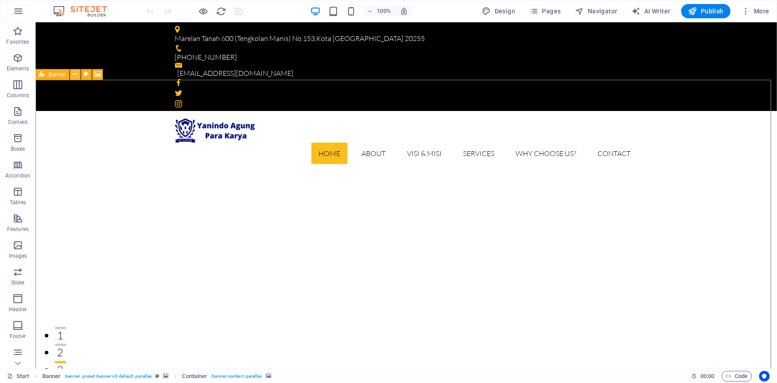
click at [71, 76] on button at bounding box center [75, 74] width 11 height 11
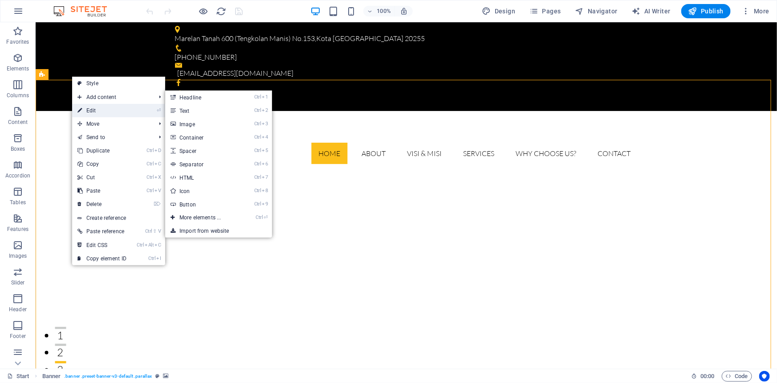
click at [101, 109] on link "⏎ Edit" at bounding box center [102, 110] width 60 height 13
select select "vh"
select select "banner"
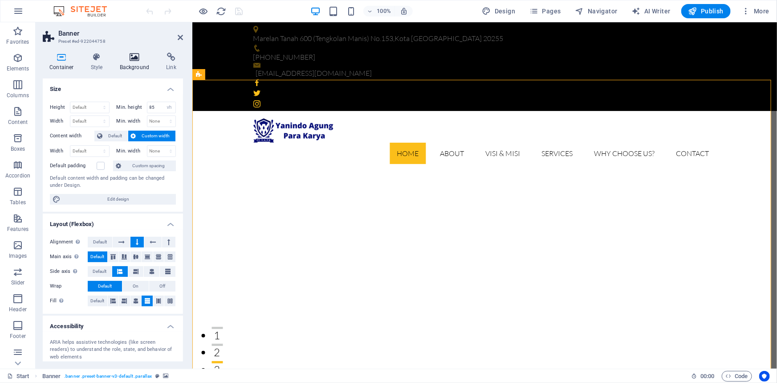
click at [139, 60] on icon at bounding box center [134, 57] width 43 height 9
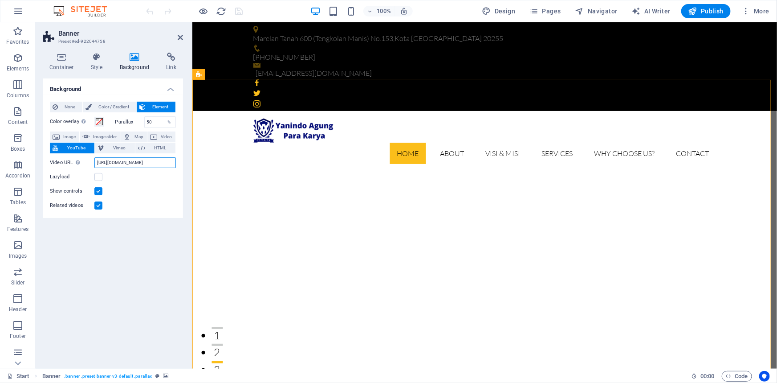
click at [144, 165] on input "https://www.youtube.com/watch?v=hnoviHgPHkY" at bounding box center [135, 162] width 82 height 11
paste input "s9xk77X4m5c"
type input "https://www.youtube.com/watch?v=s9xk77X4m5c"
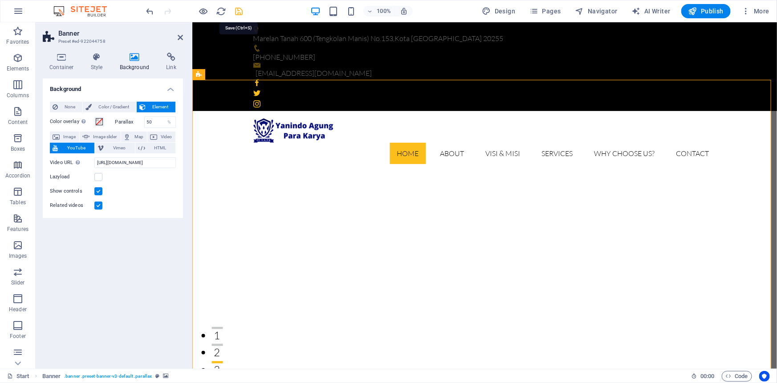
click at [237, 11] on icon "save" at bounding box center [239, 11] width 10 height 10
checkbox input "false"
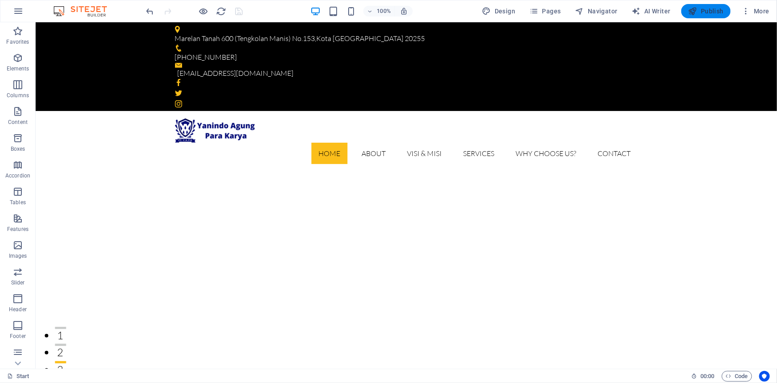
click at [704, 11] on span "Publish" at bounding box center [706, 11] width 35 height 9
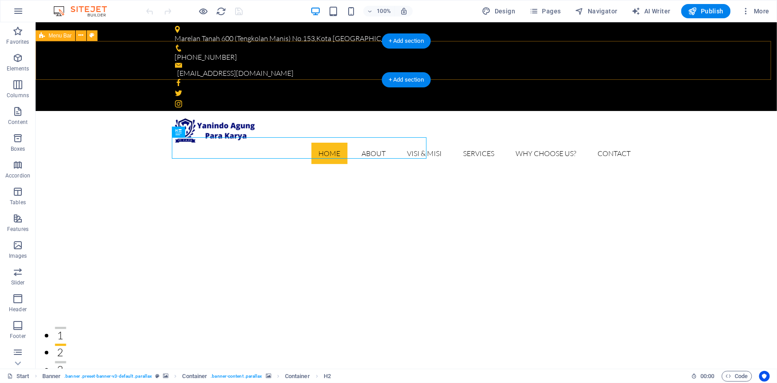
click at [75, 110] on div "Home About Visi & Misi Services Why Choose Us? Contact Menu" at bounding box center [406, 140] width 742 height 60
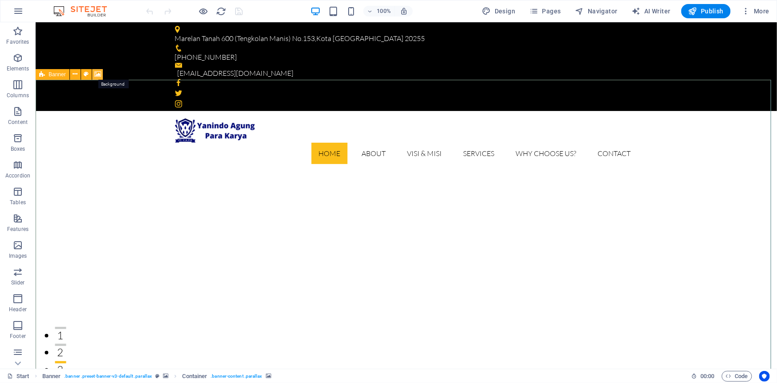
click at [98, 74] on icon at bounding box center [97, 74] width 7 height 9
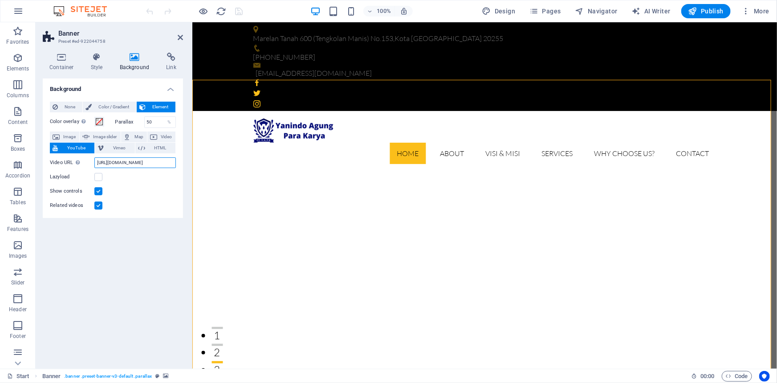
click at [124, 165] on input "https://www.youtube.com/watch?v=s9xk77X4m5c" at bounding box center [135, 162] width 82 height 11
paste input "9HaU8NjH7bI"
type input "https://www.youtube.com/watch?v=9HaU8NjH7bI"
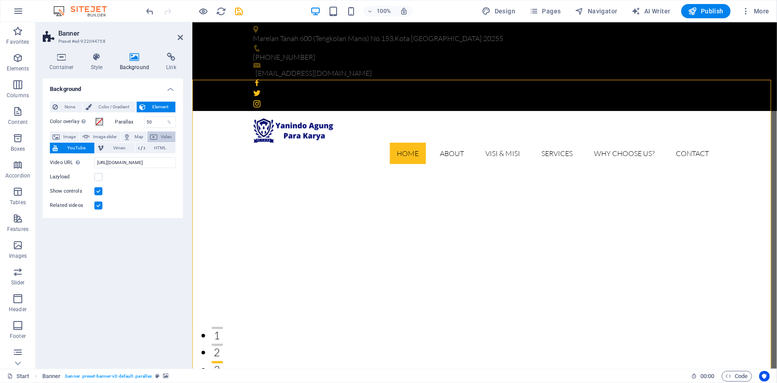
click at [165, 134] on span "Video" at bounding box center [166, 136] width 13 height 11
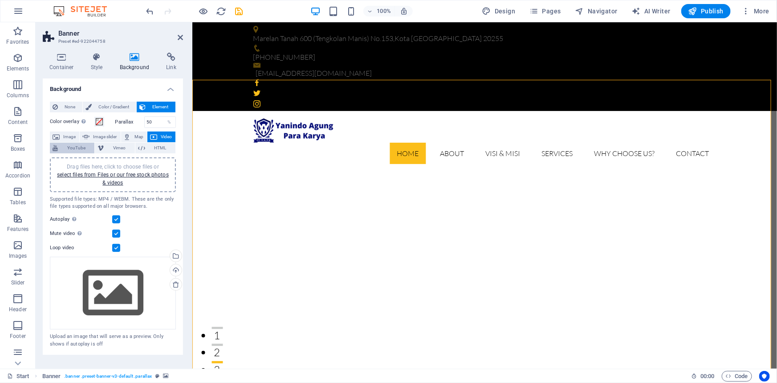
click at [73, 146] on span "YouTube" at bounding box center [76, 148] width 31 height 11
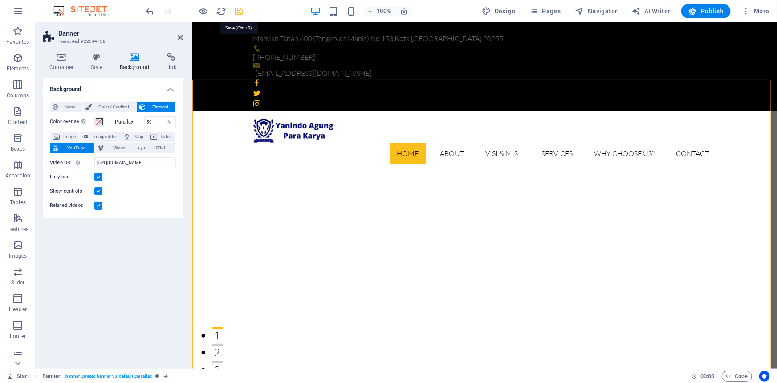
click at [240, 10] on icon "save" at bounding box center [239, 11] width 10 height 10
checkbox input "false"
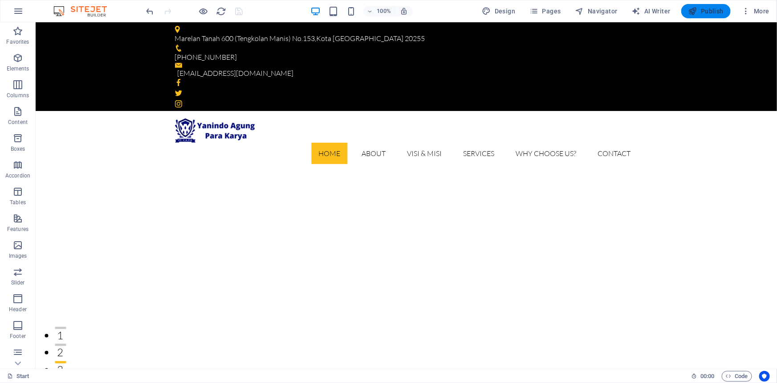
click at [702, 16] on button "Publish" at bounding box center [706, 11] width 49 height 14
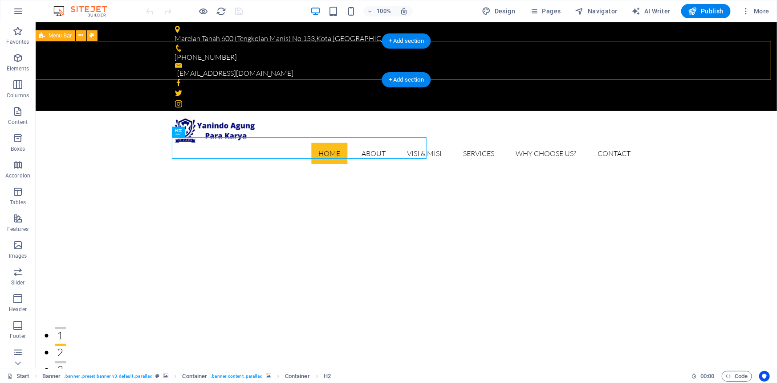
click at [45, 110] on div "Home About Visi & Misi Services Why Choose Us? Contact Menu" at bounding box center [406, 140] width 742 height 60
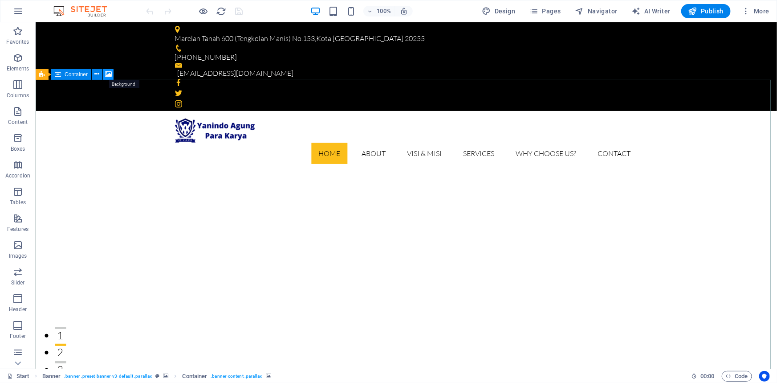
click at [109, 74] on icon at bounding box center [108, 74] width 7 height 9
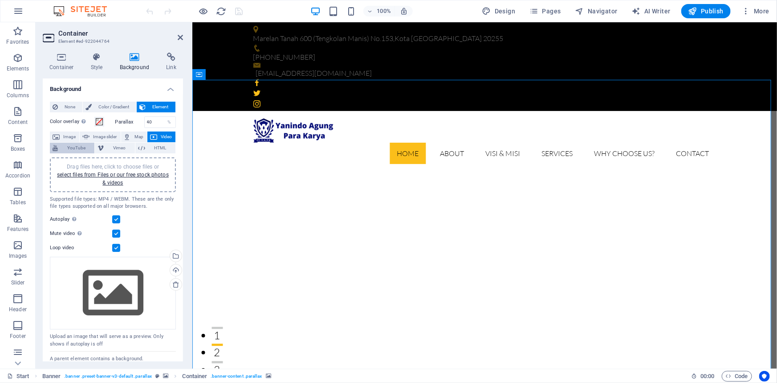
click at [72, 145] on span "YouTube" at bounding box center [76, 148] width 31 height 11
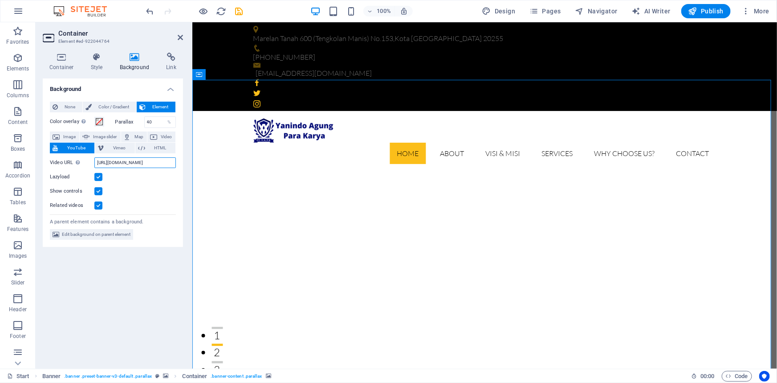
click at [159, 161] on input "[URL][DOMAIN_NAME]" at bounding box center [135, 162] width 82 height 11
paste input "KcSmPxu3B1o&list=PLPx_lgSmNhcvZdQfjK_hEaPIdgz0zBJ7G"
type input "[URL][DOMAIN_NAME]"
type input "https://www.youtube.com/watch?v=KcSmPxu3B1o&list=PLPx_lgSmNhcvZdQfjK_hEaPIdgz0z…"
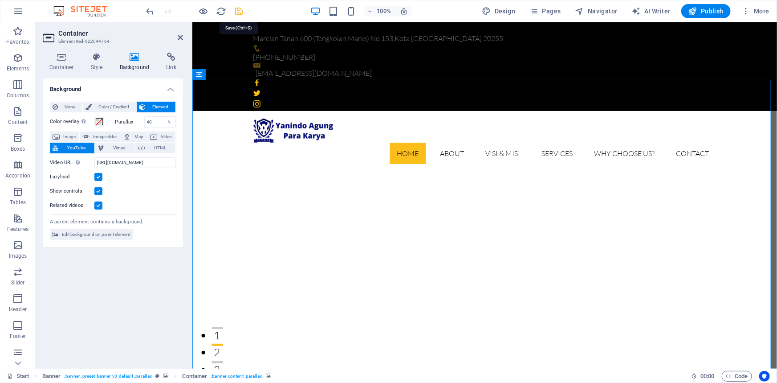
scroll to position [0, 0]
click at [237, 11] on icon "save" at bounding box center [239, 11] width 10 height 10
checkbox input "false"
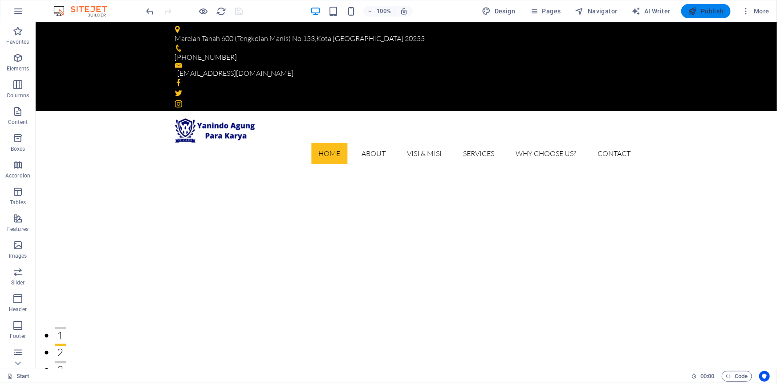
click at [700, 12] on span "Publish" at bounding box center [706, 11] width 35 height 9
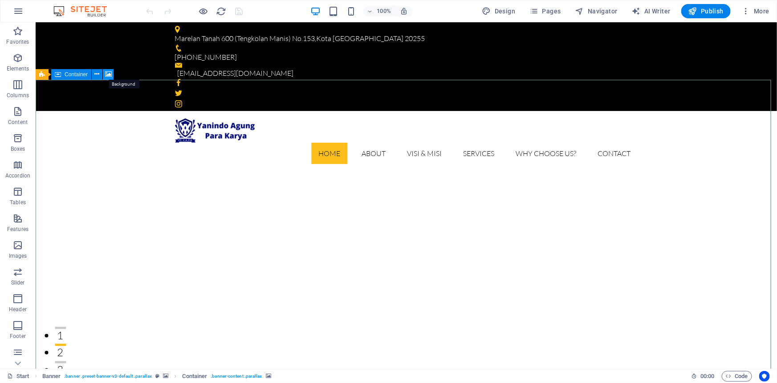
drag, startPoint x: 108, startPoint y: 74, endPoint x: 33, endPoint y: 153, distance: 109.1
click at [108, 74] on icon at bounding box center [108, 74] width 7 height 9
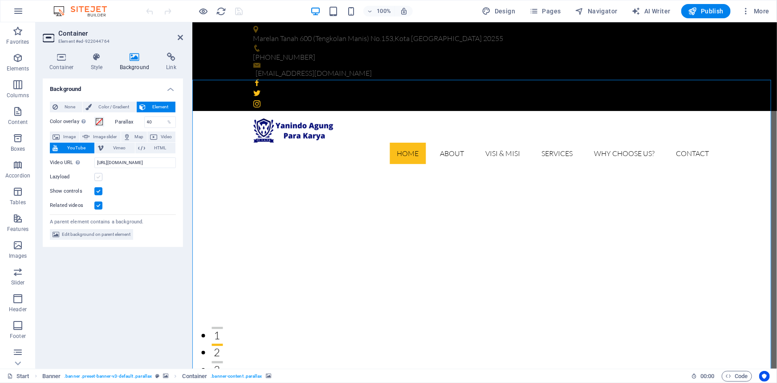
click at [96, 177] on label at bounding box center [98, 177] width 8 height 8
click at [0, 0] on input "Lazyload" at bounding box center [0, 0] width 0 height 0
click at [160, 138] on span "Video" at bounding box center [166, 136] width 13 height 11
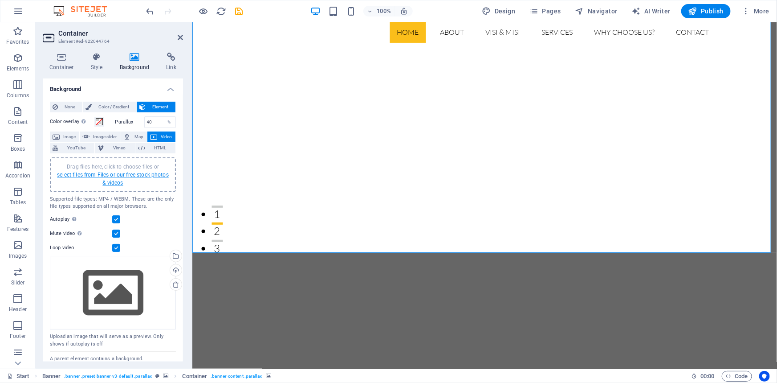
click at [135, 174] on link "select files from Files or our free stock photos & videos" at bounding box center [113, 179] width 112 height 14
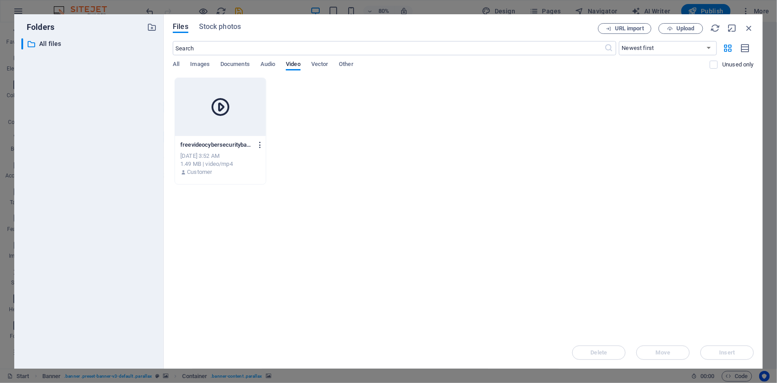
click at [258, 145] on icon "button" at bounding box center [260, 145] width 8 height 8
click at [216, 146] on div at bounding box center [388, 191] width 777 height 383
click at [222, 107] on icon at bounding box center [220, 106] width 21 height 21
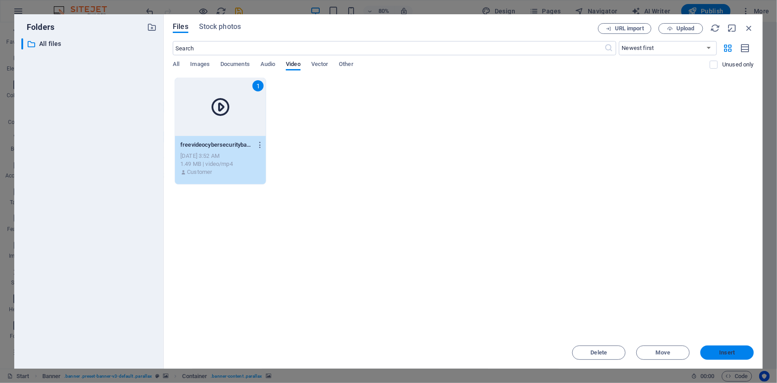
click at [712, 352] on span "Insert" at bounding box center [727, 352] width 46 height 5
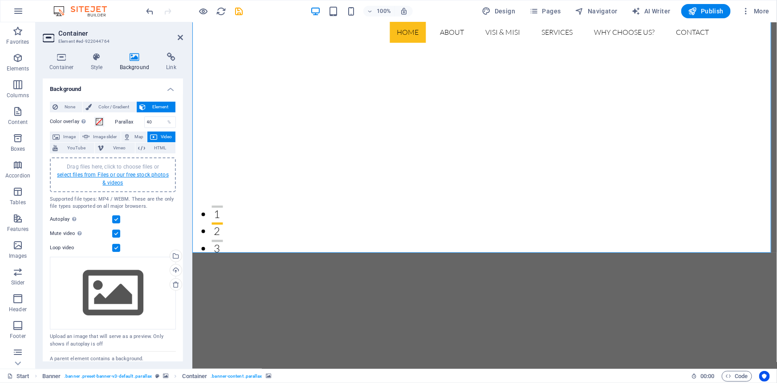
click at [106, 172] on link "select files from Files or our free stock photos & videos" at bounding box center [113, 179] width 112 height 14
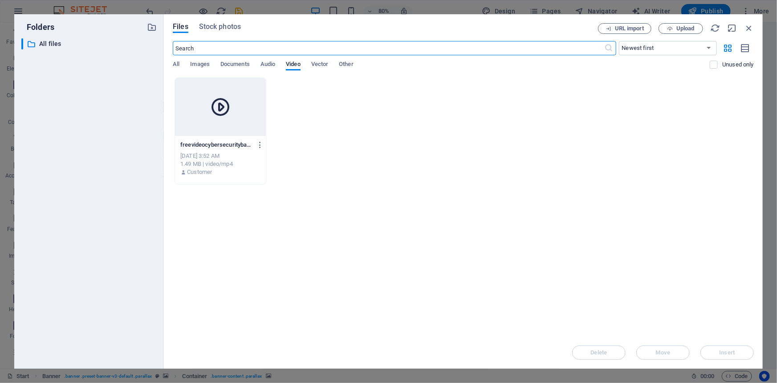
click at [213, 154] on div "[DATE] 3:52 AM" at bounding box center [220, 156] width 80 height 8
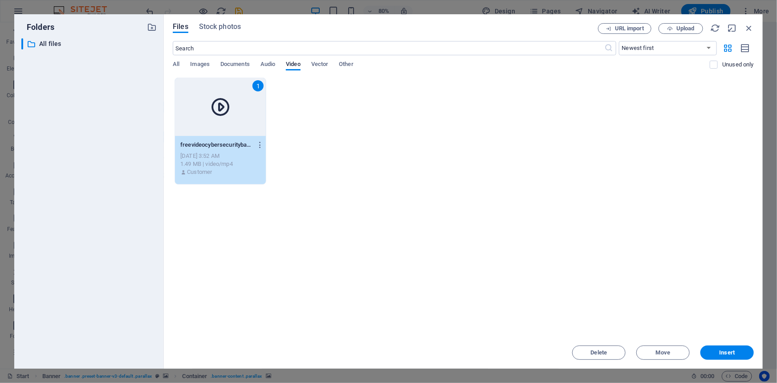
click at [213, 154] on div "[DATE] 3:52 AM" at bounding box center [220, 156] width 80 height 8
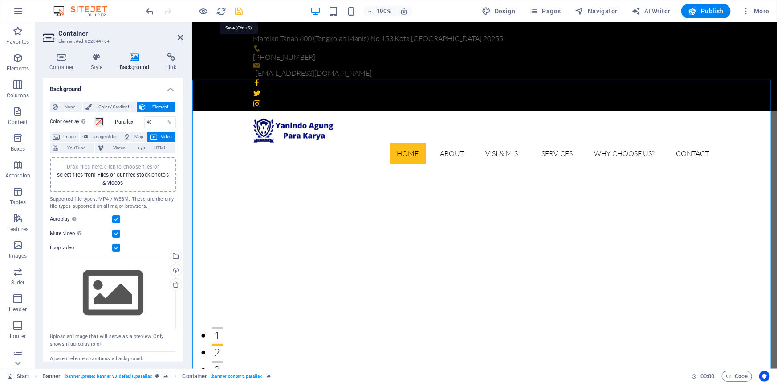
click at [240, 9] on icon "save" at bounding box center [239, 11] width 10 height 10
checkbox input "false"
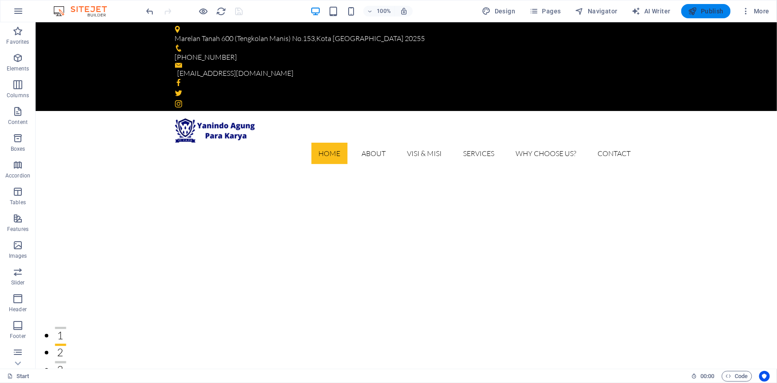
click at [695, 14] on icon "button" at bounding box center [693, 11] width 9 height 9
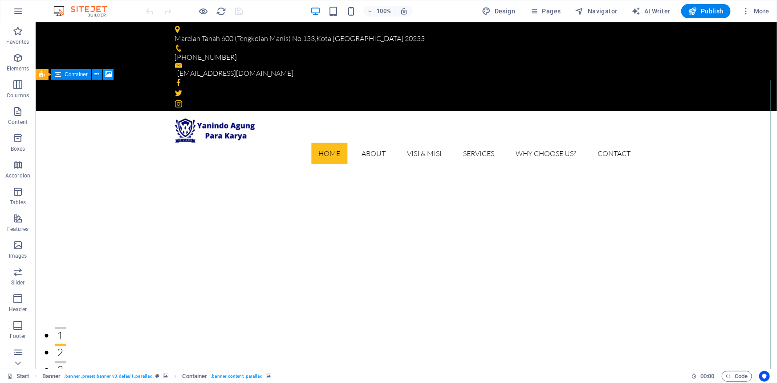
click at [105, 75] on icon at bounding box center [108, 74] width 7 height 9
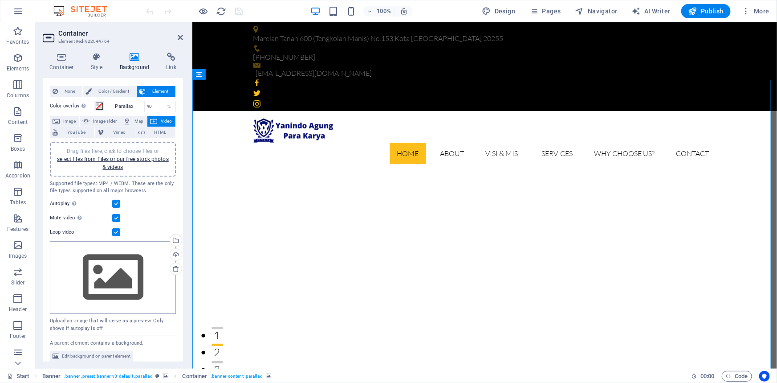
scroll to position [21, 0]
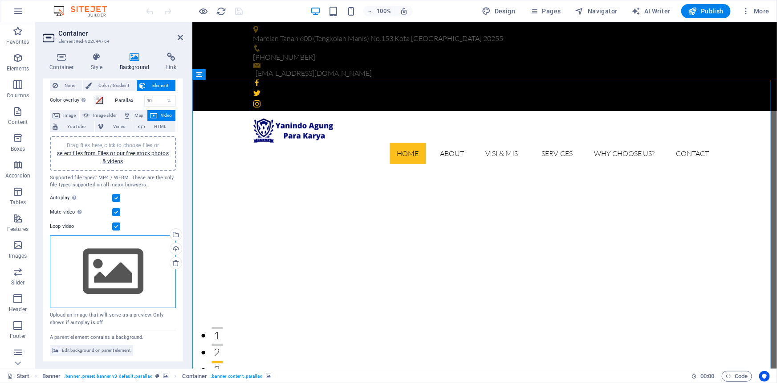
click at [140, 258] on div "Drag files here, click to choose files or select files from Files or our free s…" at bounding box center [113, 271] width 126 height 73
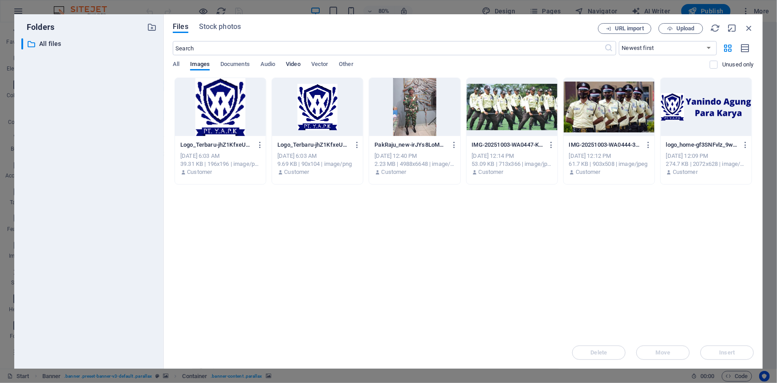
click at [294, 61] on span "Video" at bounding box center [293, 65] width 14 height 12
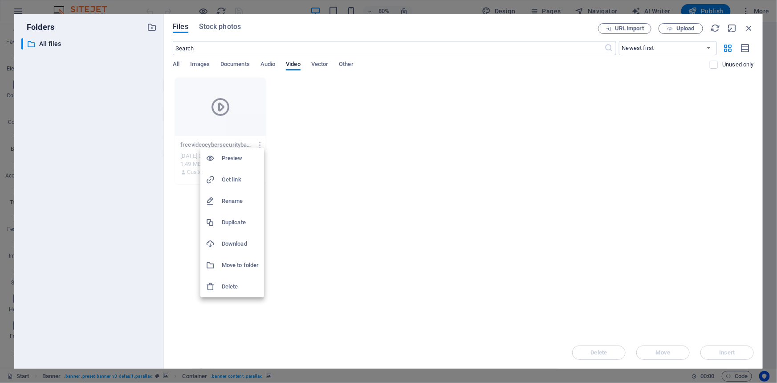
click at [232, 156] on h6 "Preview" at bounding box center [240, 158] width 37 height 11
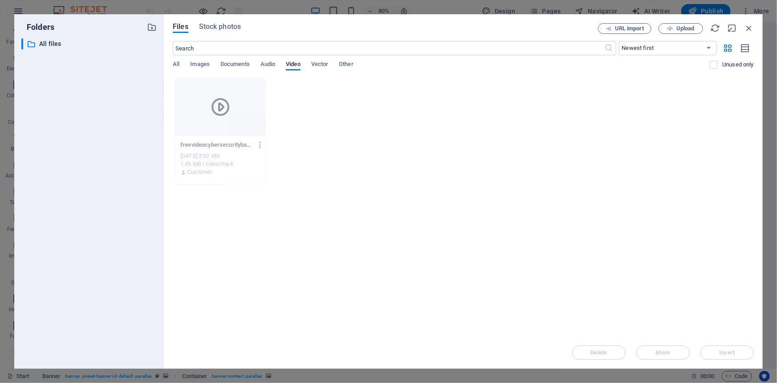
click at [260, 144] on icon "button" at bounding box center [260, 145] width 8 height 8
click at [261, 208] on h6 "Rename" at bounding box center [266, 210] width 37 height 11
click at [258, 142] on icon "button" at bounding box center [260, 145] width 8 height 8
click at [262, 276] on h6 "Move to folder" at bounding box center [266, 275] width 37 height 11
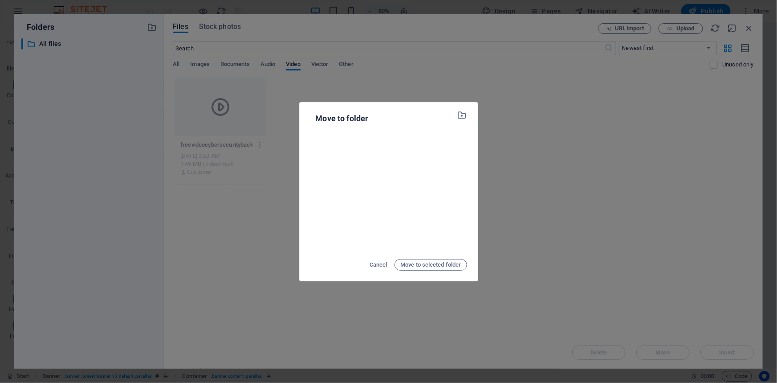
drag, startPoint x: 376, startPoint y: 267, endPoint x: 282, endPoint y: 204, distance: 113.7
click at [375, 266] on span "Cancel" at bounding box center [379, 264] width 18 height 11
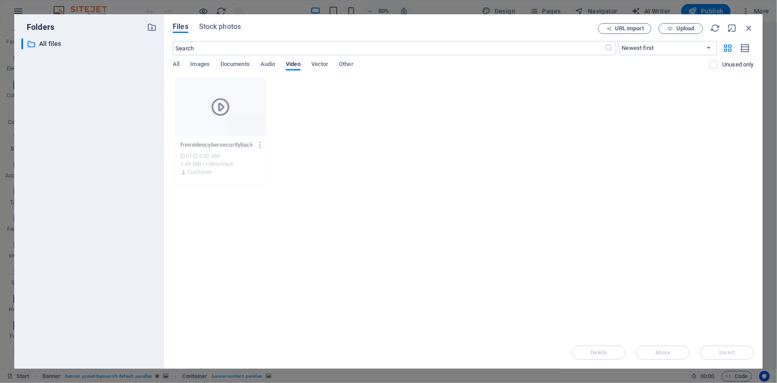
click at [259, 147] on icon "button" at bounding box center [260, 145] width 8 height 8
click at [260, 293] on h6 "Delete" at bounding box center [266, 296] width 37 height 11
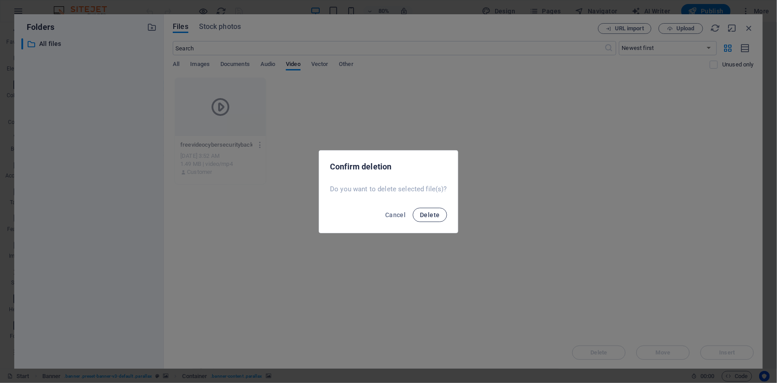
click at [431, 213] on span "Delete" at bounding box center [430, 214] width 20 height 7
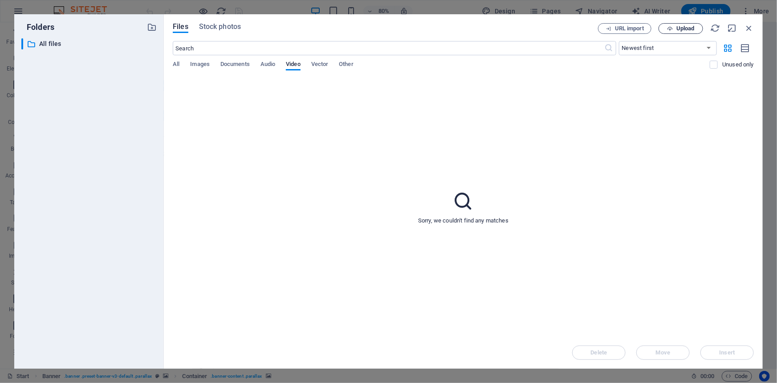
click at [680, 29] on span "Upload" at bounding box center [686, 28] width 18 height 5
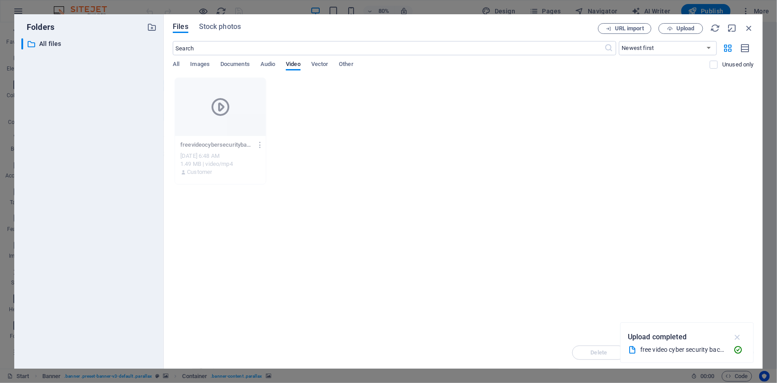
click at [735, 335] on icon "button" at bounding box center [738, 337] width 10 height 10
click at [323, 65] on span "Vector" at bounding box center [319, 65] width 17 height 12
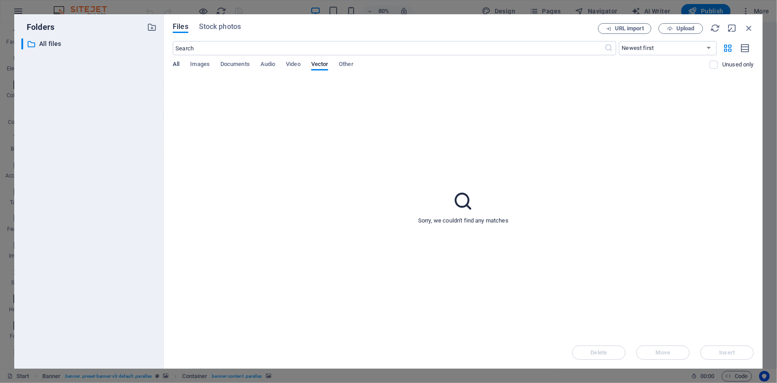
click at [176, 66] on span "All" at bounding box center [176, 65] width 7 height 12
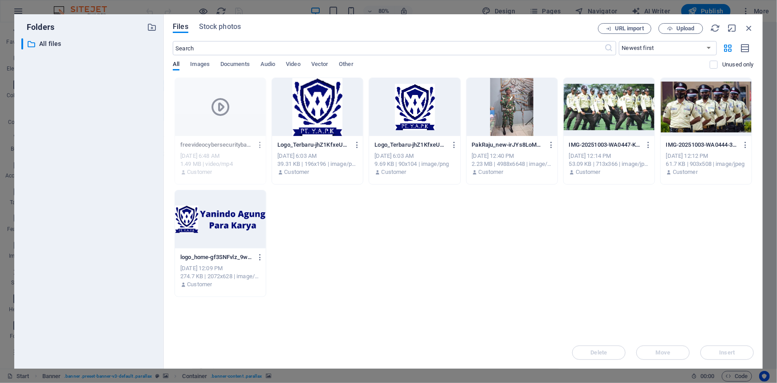
click at [258, 146] on icon "button" at bounding box center [260, 145] width 8 height 8
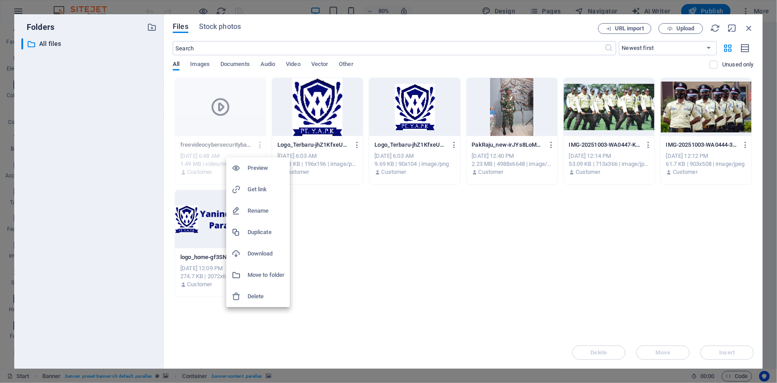
click at [259, 190] on h6 "Get link" at bounding box center [266, 189] width 37 height 11
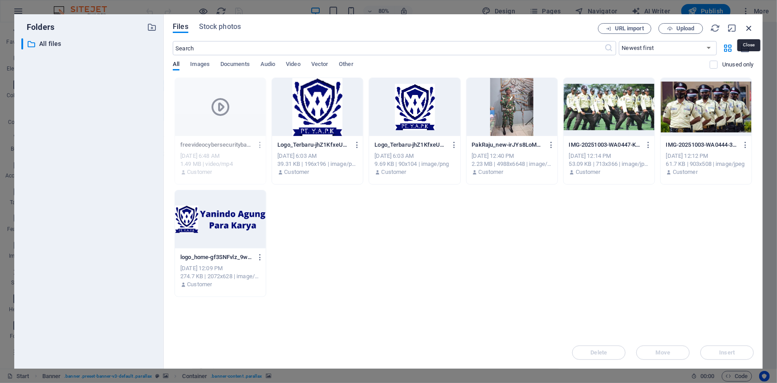
drag, startPoint x: 753, startPoint y: 26, endPoint x: 314, endPoint y: 49, distance: 439.9
click at [753, 26] on icon "button" at bounding box center [750, 28] width 10 height 10
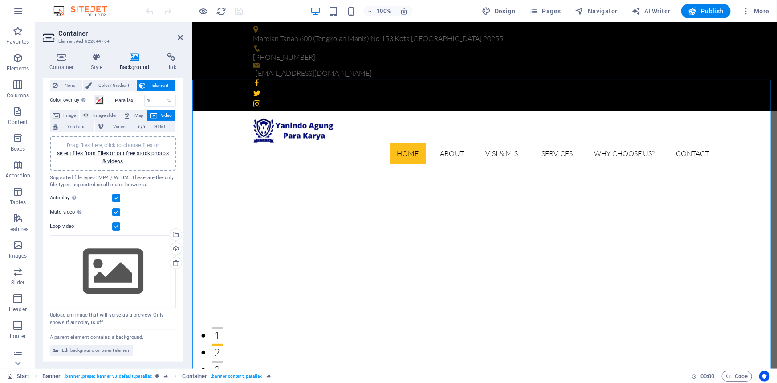
click at [162, 115] on span "Video" at bounding box center [166, 115] width 13 height 11
click at [174, 236] on div "Select files from the file manager, stock photos, or upload file(s)" at bounding box center [174, 235] width 13 height 13
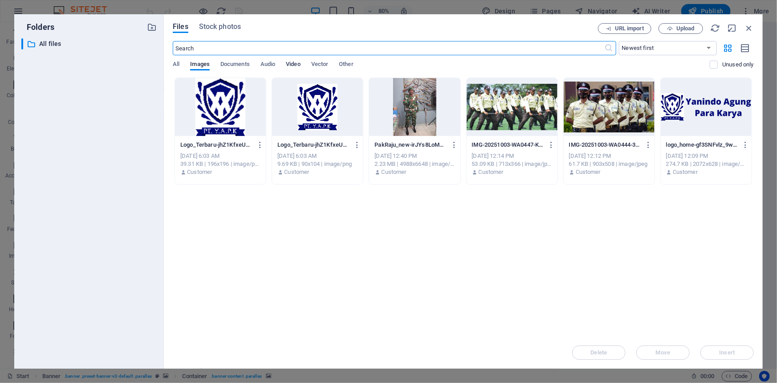
click at [297, 66] on span "Video" at bounding box center [293, 65] width 14 height 12
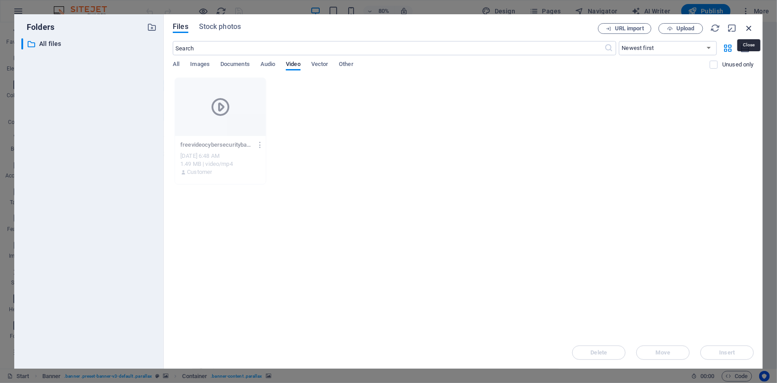
click at [752, 25] on icon "button" at bounding box center [750, 28] width 10 height 10
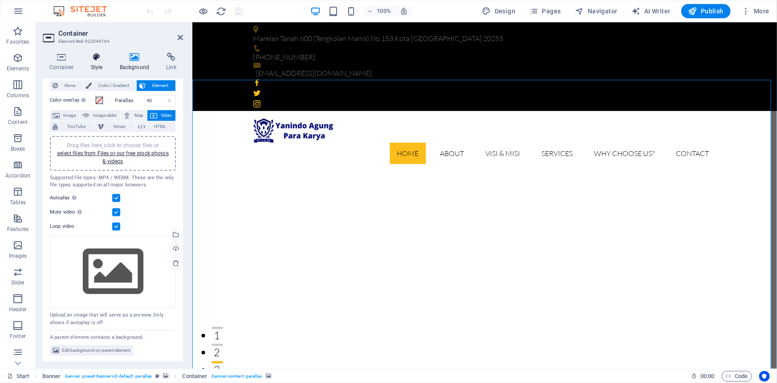
click at [102, 64] on h4 "Style" at bounding box center [98, 62] width 29 height 19
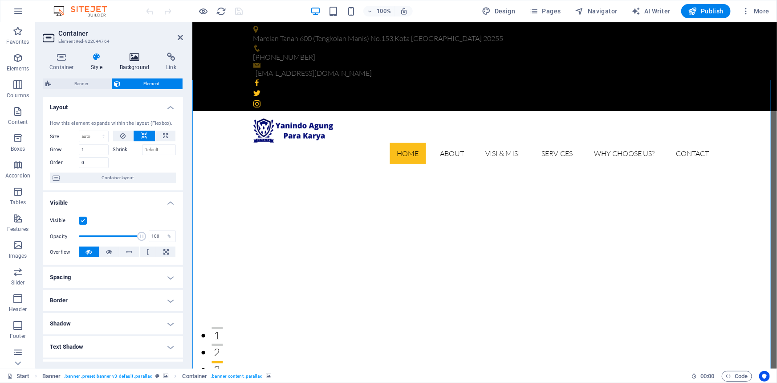
click at [127, 63] on h4 "Background" at bounding box center [136, 62] width 47 height 19
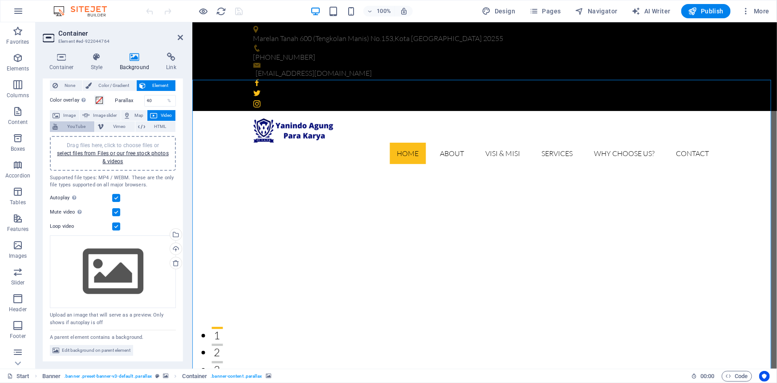
click at [76, 128] on span "YouTube" at bounding box center [76, 126] width 31 height 11
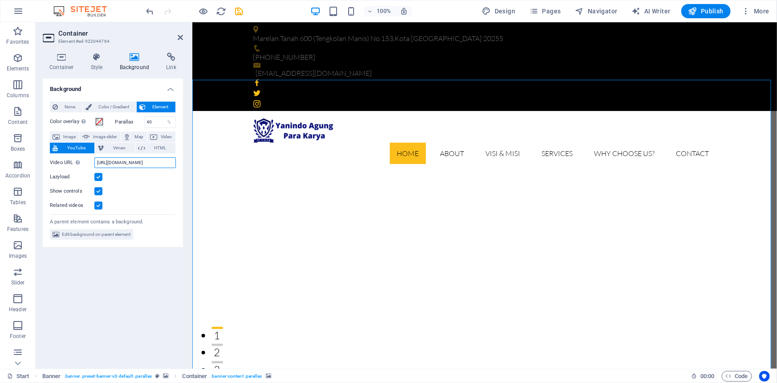
click at [142, 162] on input "[URL][DOMAIN_NAME]" at bounding box center [135, 162] width 82 height 11
paste input "[DOMAIN_NAME][URL]"
type input "[URL][DOMAIN_NAME]"
click at [170, 135] on span "Video" at bounding box center [166, 136] width 13 height 11
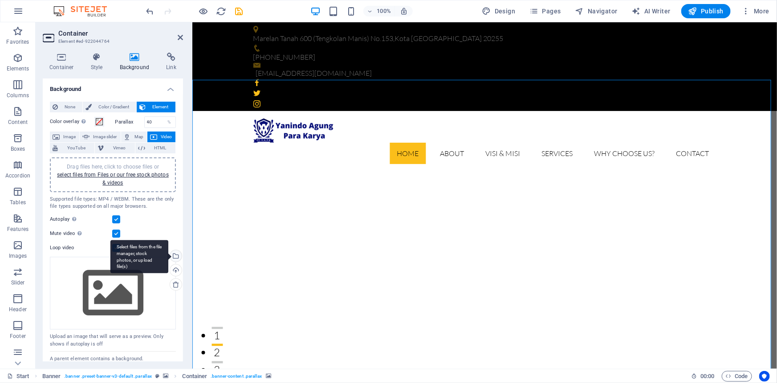
click at [168, 256] on div "Select files from the file manager, stock photos, or upload file(s)" at bounding box center [139, 256] width 58 height 33
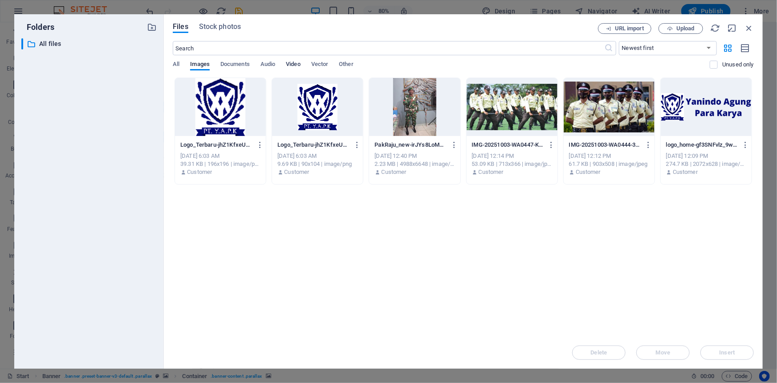
click at [295, 62] on span "Video" at bounding box center [293, 65] width 14 height 12
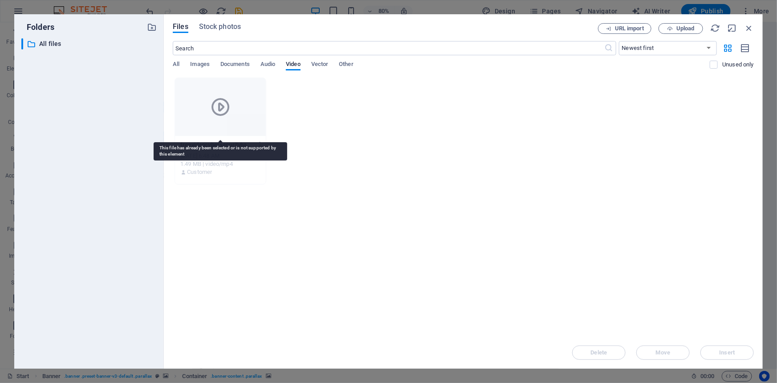
click at [229, 119] on div at bounding box center [220, 107] width 91 height 58
click at [227, 160] on div "1.49 MB | video/mp4" at bounding box center [220, 164] width 80 height 8
click at [259, 144] on icon "button" at bounding box center [260, 145] width 8 height 8
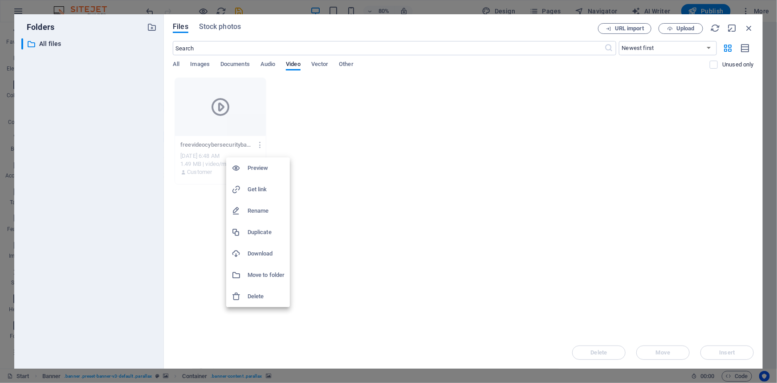
click at [262, 165] on h6 "Preview" at bounding box center [266, 168] width 37 height 11
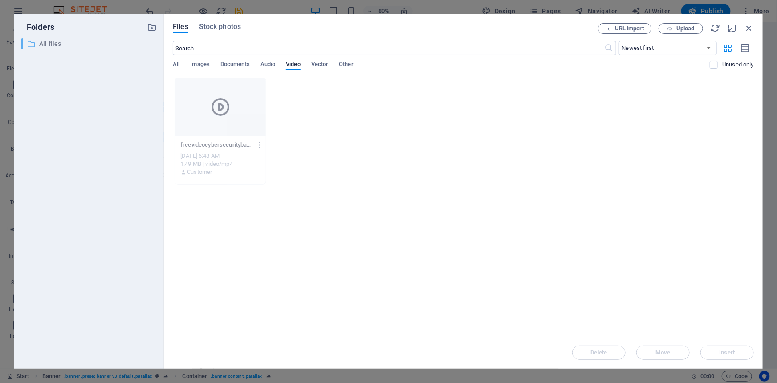
click at [57, 42] on p "All files" at bounding box center [89, 44] width 101 height 10
click at [749, 28] on icon "button" at bounding box center [750, 28] width 10 height 10
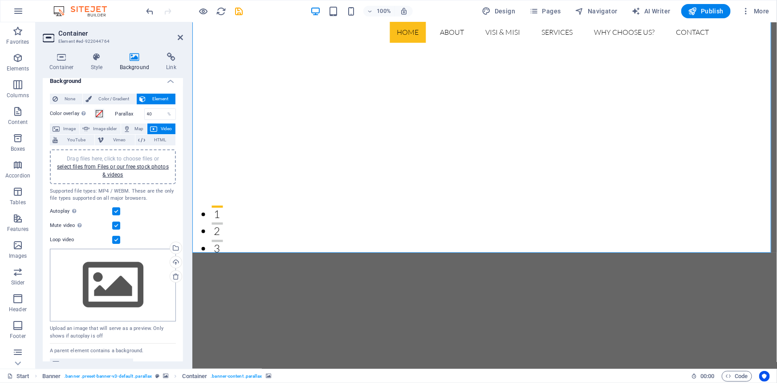
scroll to position [21, 0]
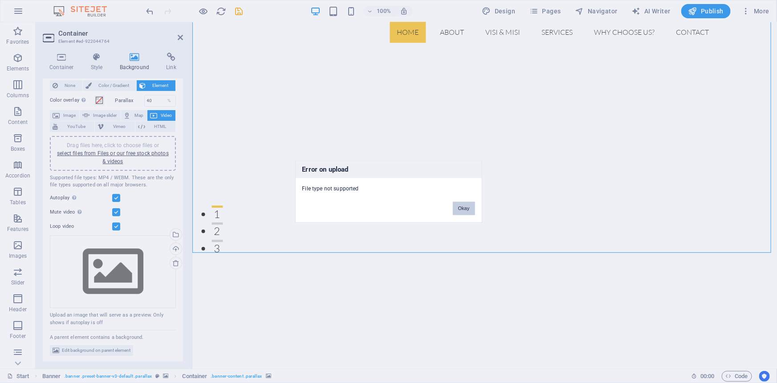
click at [468, 209] on button "Okay" at bounding box center [464, 207] width 22 height 13
click at [463, 209] on button "Okay" at bounding box center [464, 207] width 22 height 13
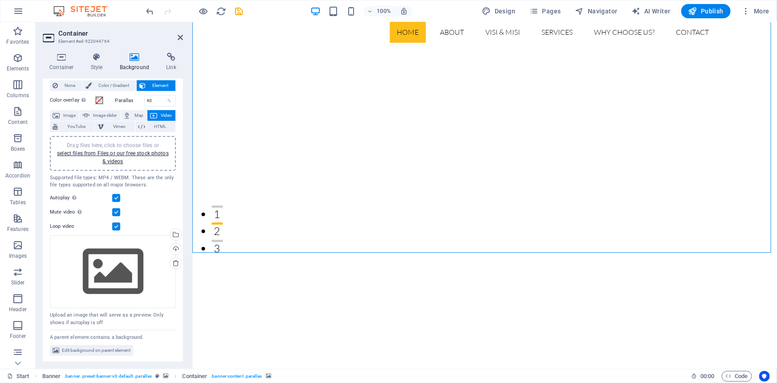
click at [129, 315] on div "Upload an image that will serve as a preview. Only shows if autoplay is off" at bounding box center [113, 318] width 126 height 15
click at [175, 260] on icon at bounding box center [175, 262] width 7 height 7
click at [174, 247] on div "Upload" at bounding box center [174, 249] width 13 height 13
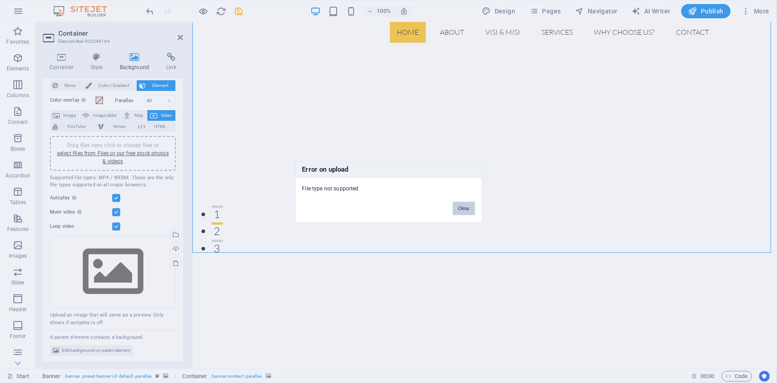
click at [466, 205] on button "Okay" at bounding box center [464, 207] width 22 height 13
click at [465, 209] on button "Okay" at bounding box center [464, 207] width 22 height 13
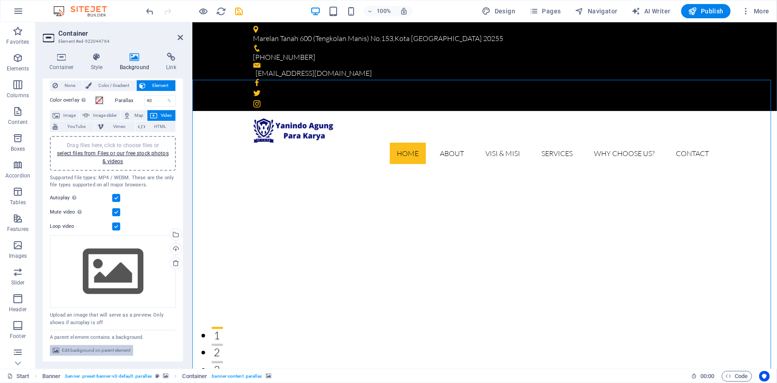
click at [100, 350] on span "Edit background on parent element" at bounding box center [96, 350] width 69 height 11
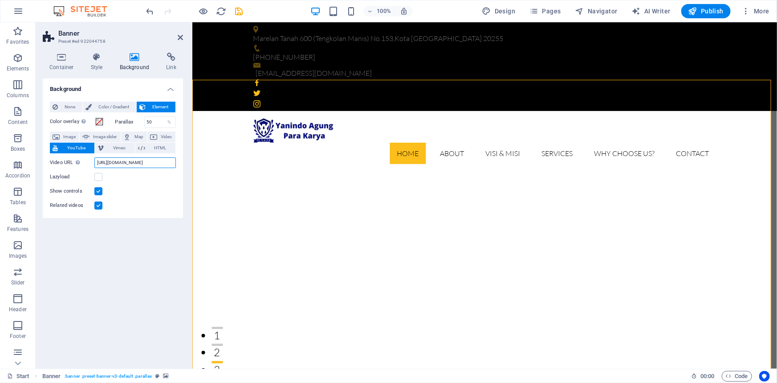
click at [135, 158] on input "[URL][DOMAIN_NAME]" at bounding box center [135, 162] width 82 height 11
paste input "Gr0GgcO4kMk"
type input "[URL][DOMAIN_NAME]"
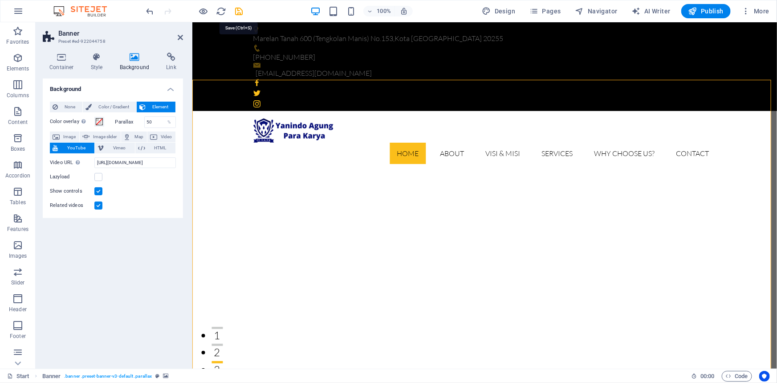
click at [238, 9] on icon "save" at bounding box center [239, 11] width 10 height 10
checkbox input "false"
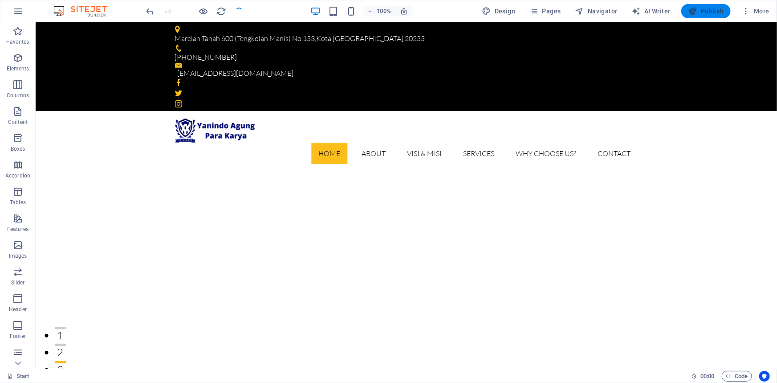
click at [709, 9] on span "Publish" at bounding box center [706, 11] width 35 height 9
